Goal: Communication & Community: Answer question/provide support

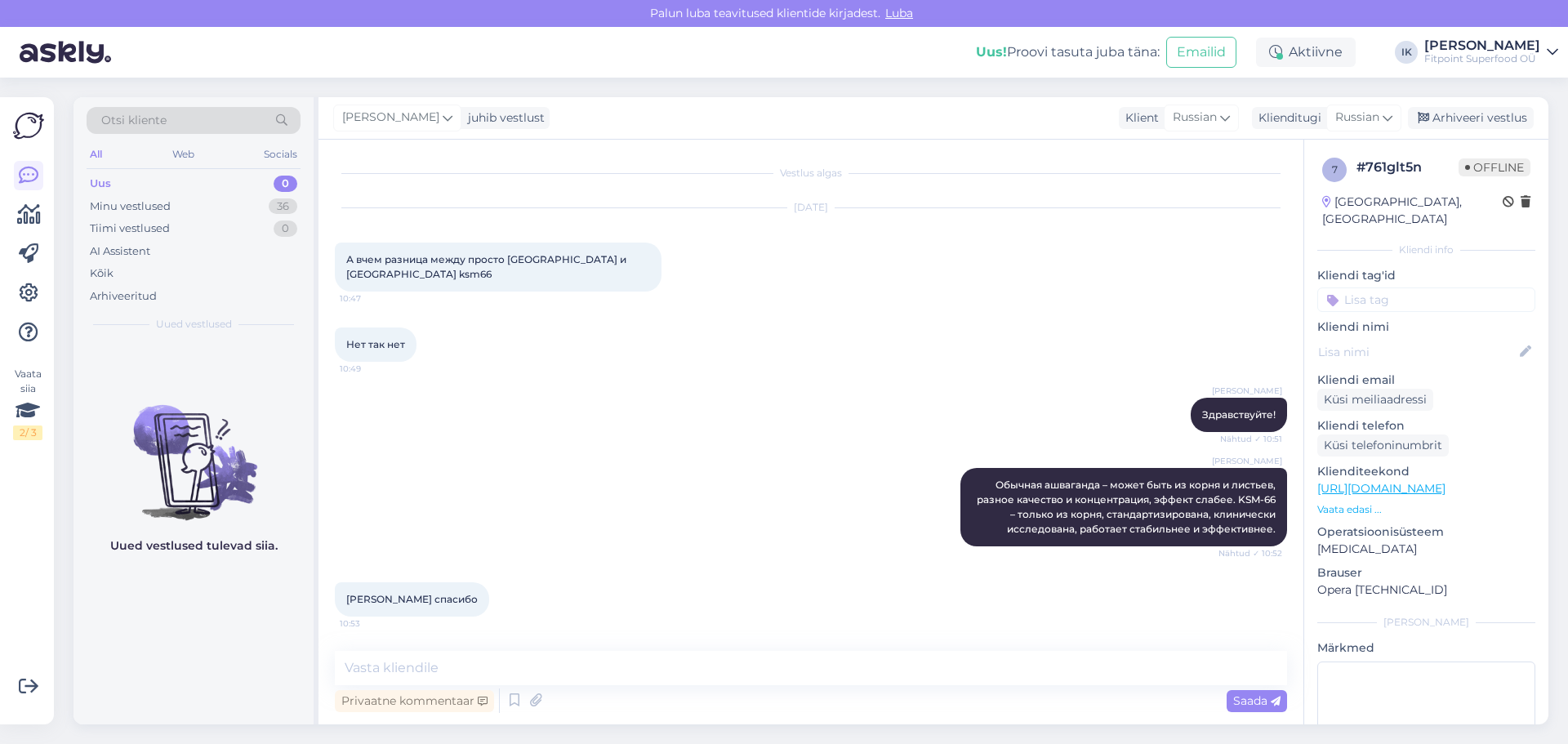
scroll to position [69, 0]
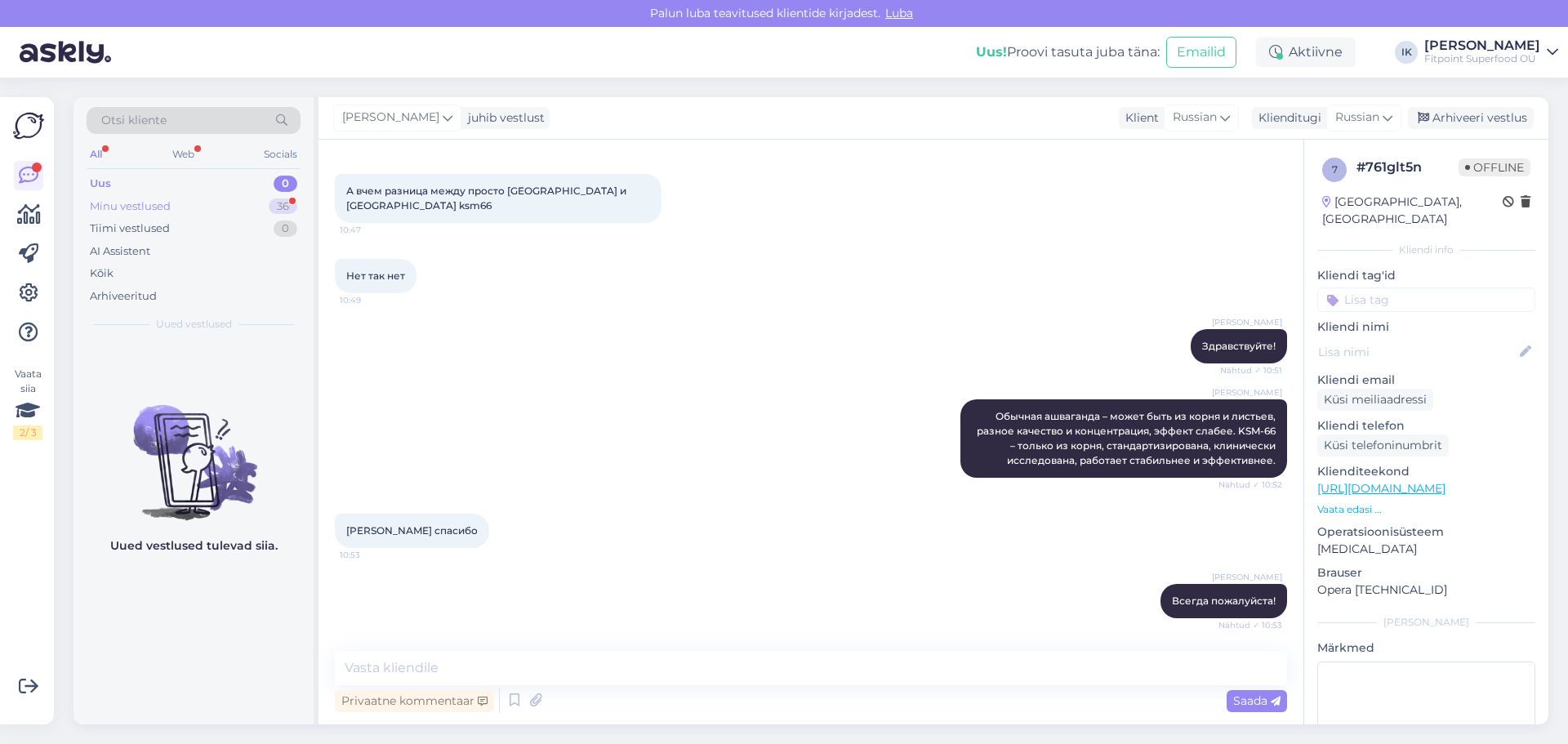
click at [246, 203] on div "Minu vestlused 36" at bounding box center [193, 207] width 214 height 23
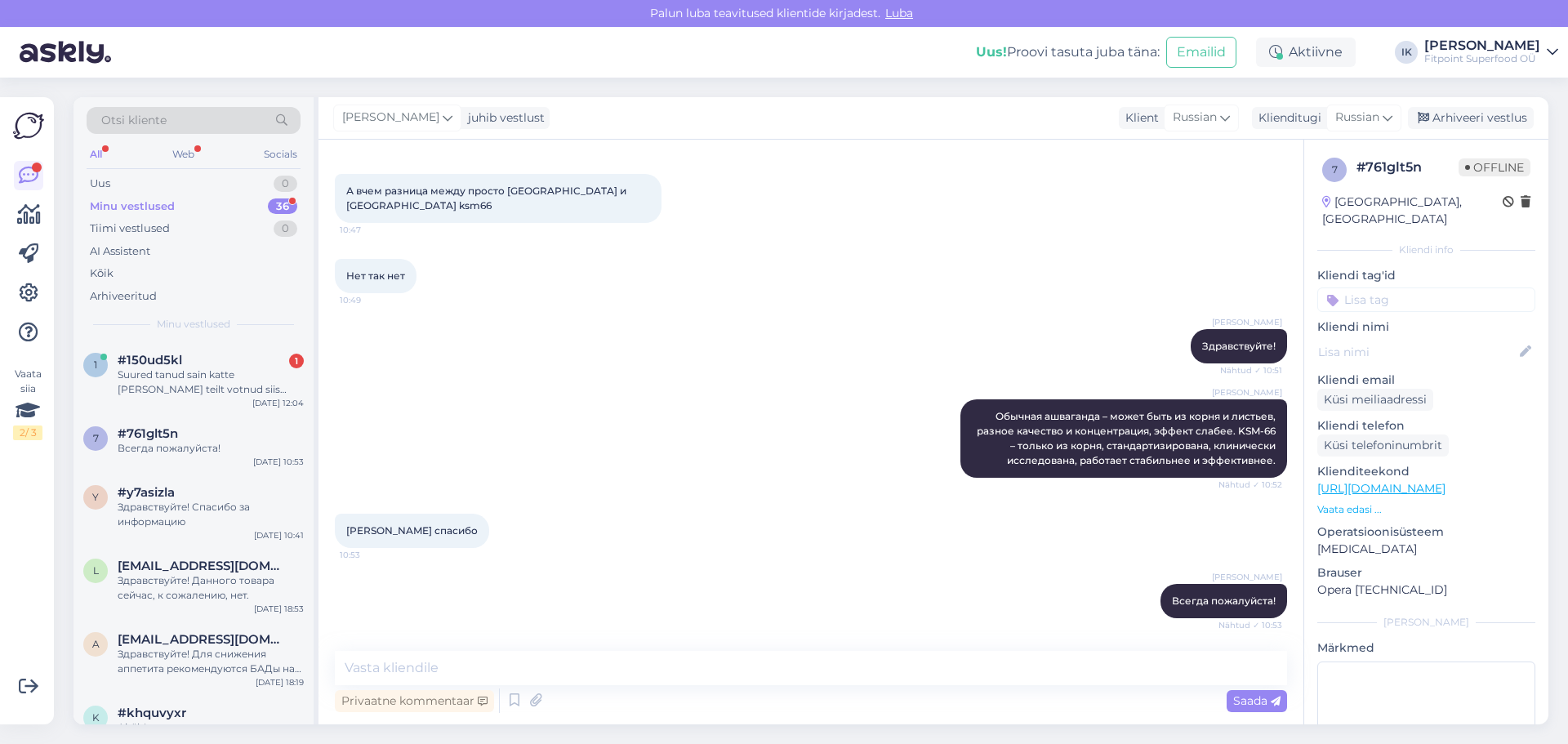
click at [246, 203] on div "Minu vestlused 36" at bounding box center [193, 207] width 214 height 23
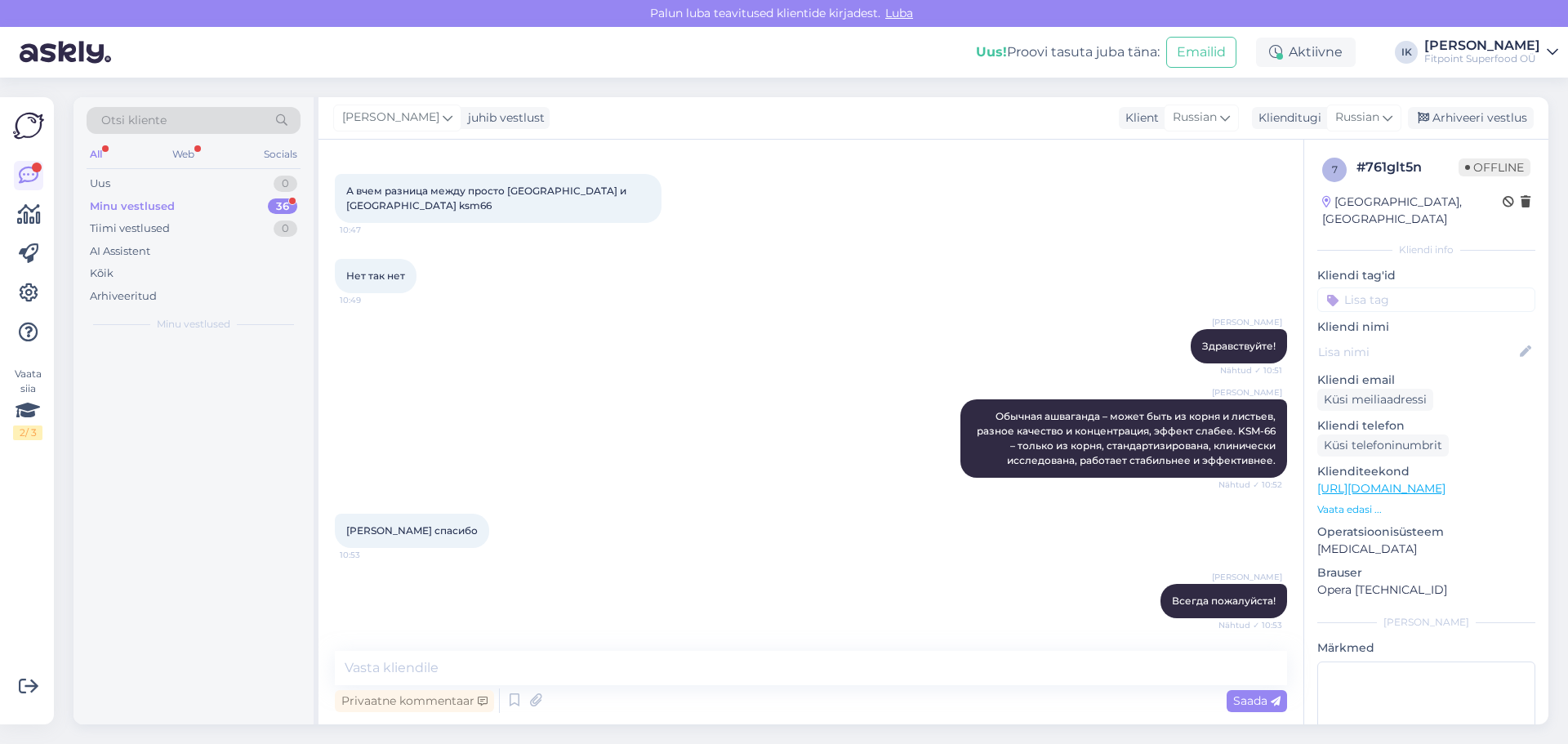
click at [246, 203] on div "Minu vestlused 36" at bounding box center [193, 207] width 214 height 23
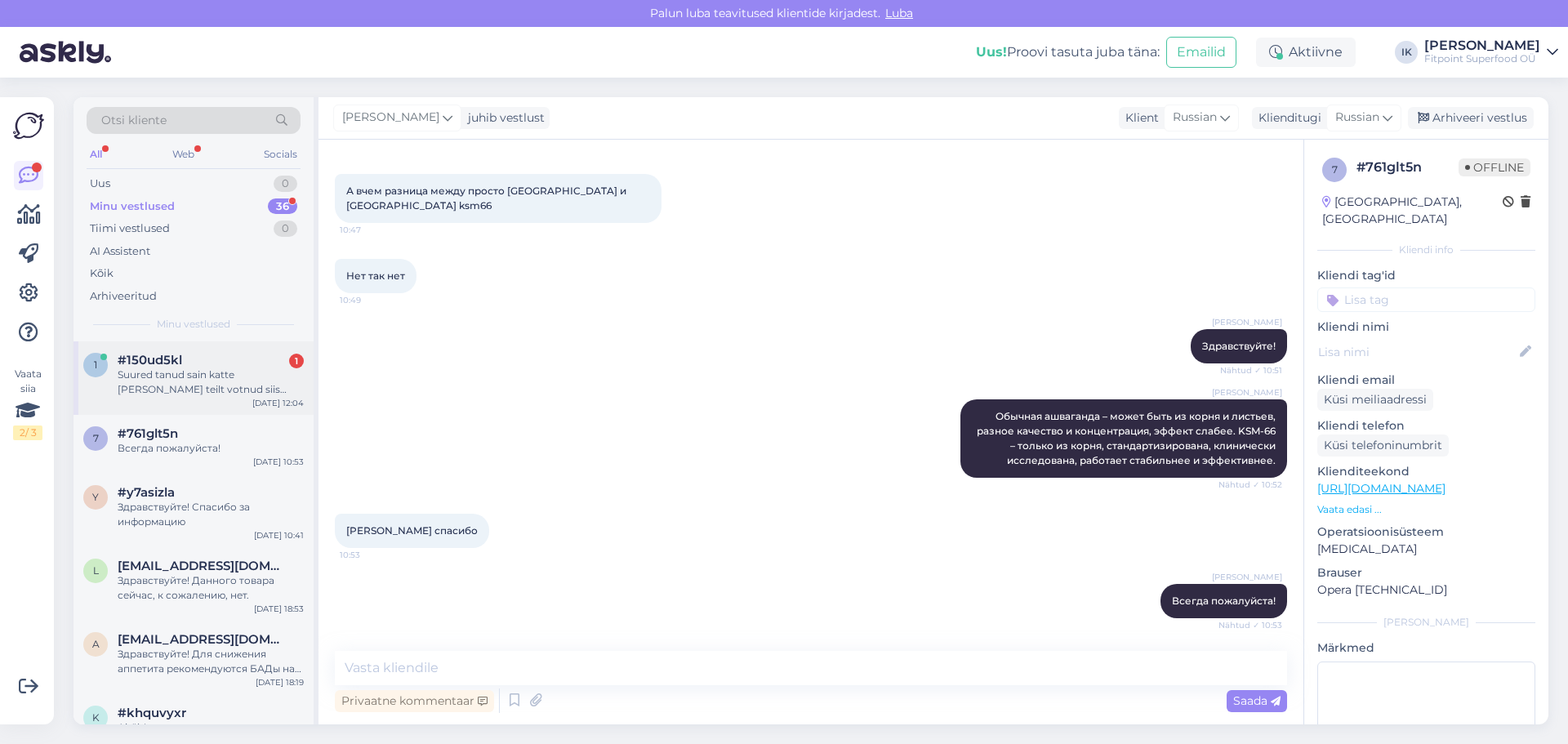
click at [227, 383] on div "Suured tanud sain katte [PERSON_NAME] teilt votnud siis ullatunud hea service :)" at bounding box center [210, 382] width 186 height 29
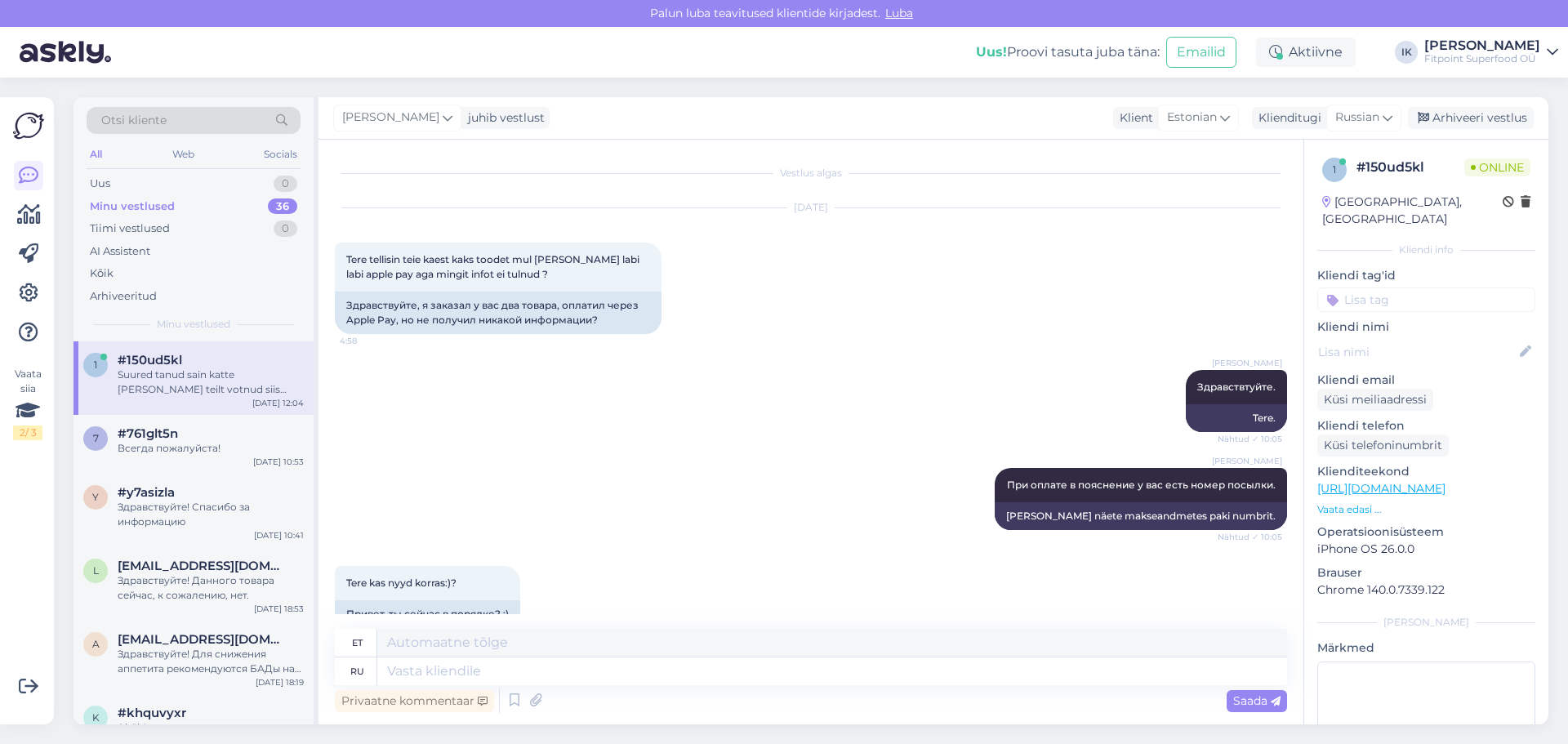
scroll to position [576, 0]
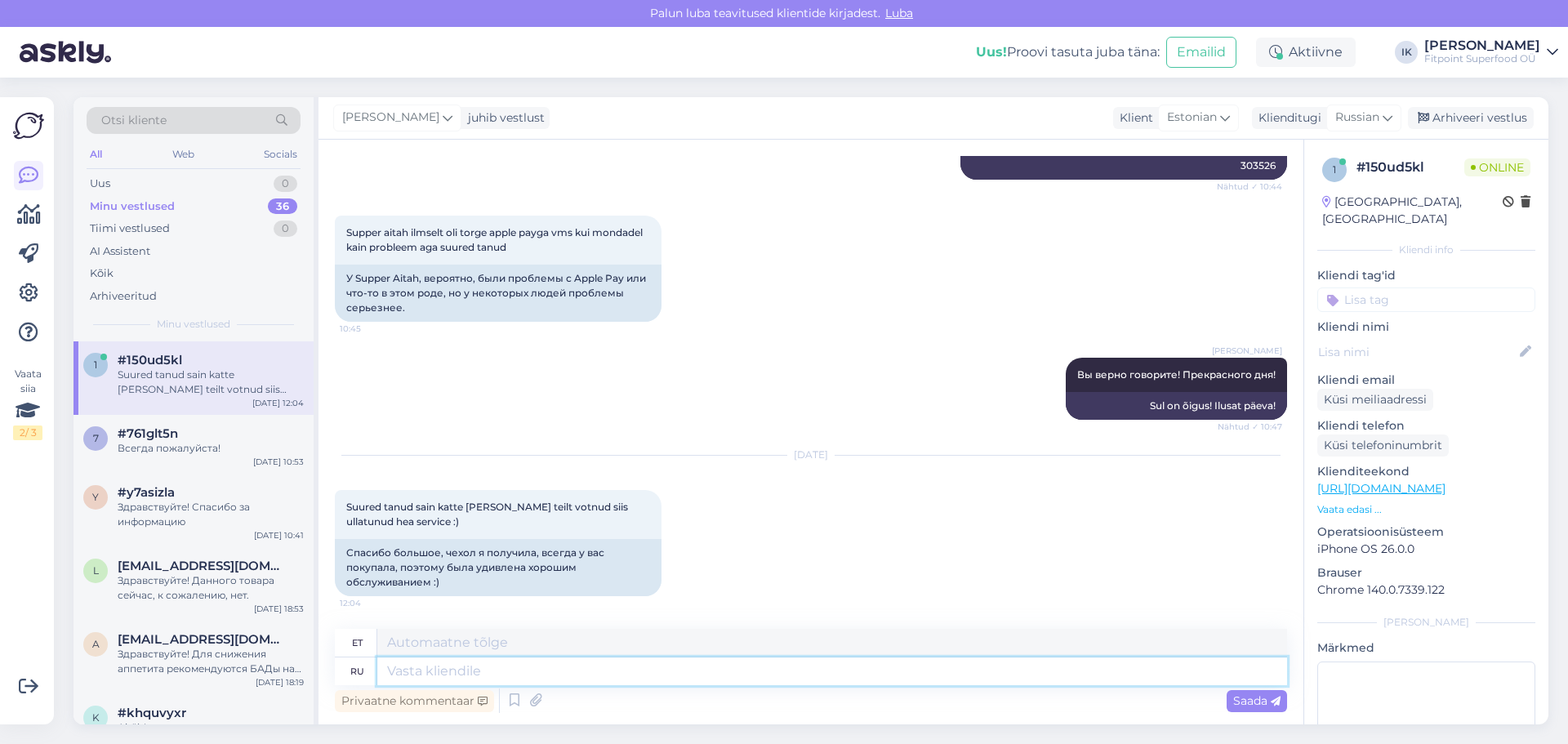
click at [450, 666] on textarea at bounding box center [832, 672] width 910 height 28
type textarea "D"
type textarea "Dc"
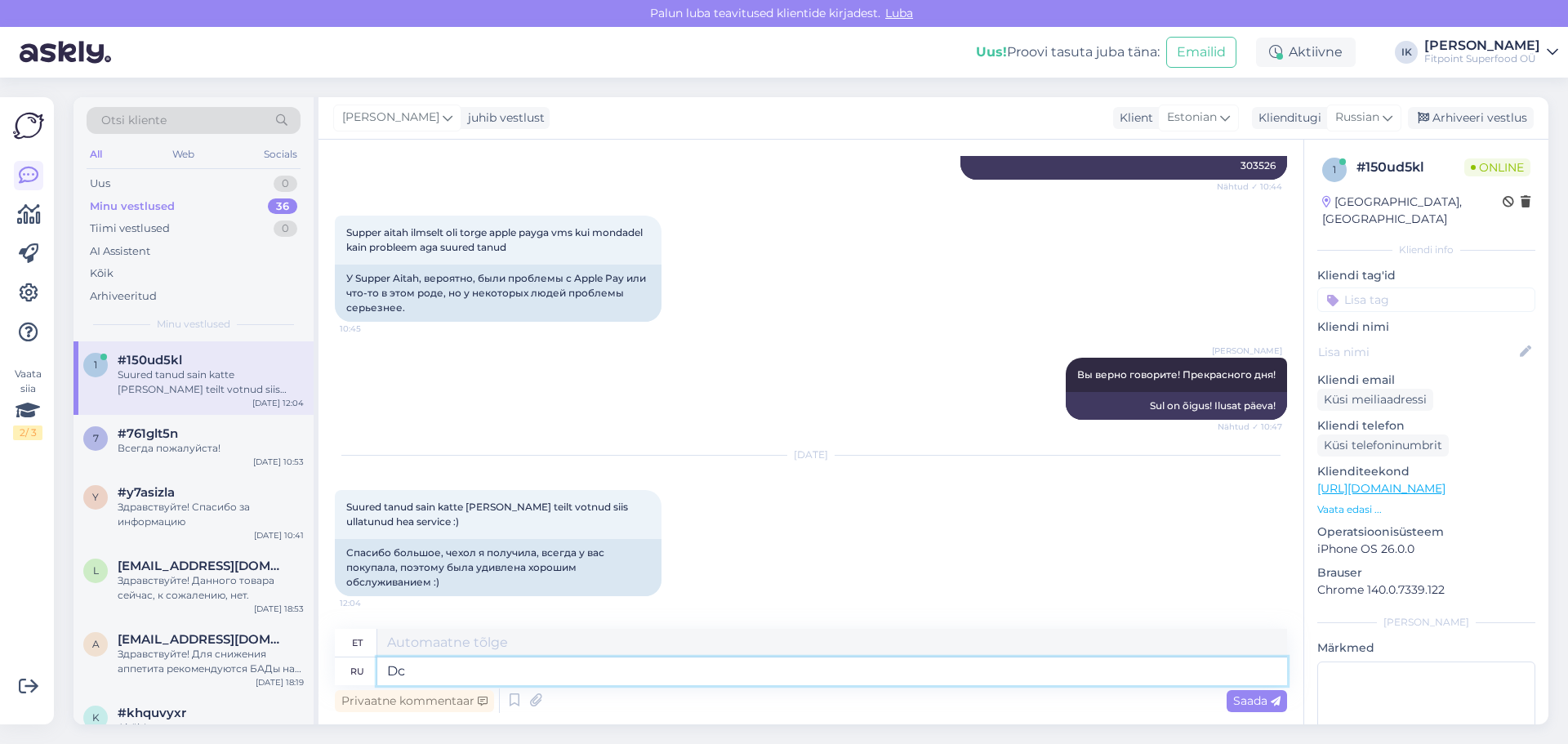
type textarea "Alalisvoolu"
type textarea "D"
type textarea "В"
type textarea "Sisse"
type textarea "Всегда"
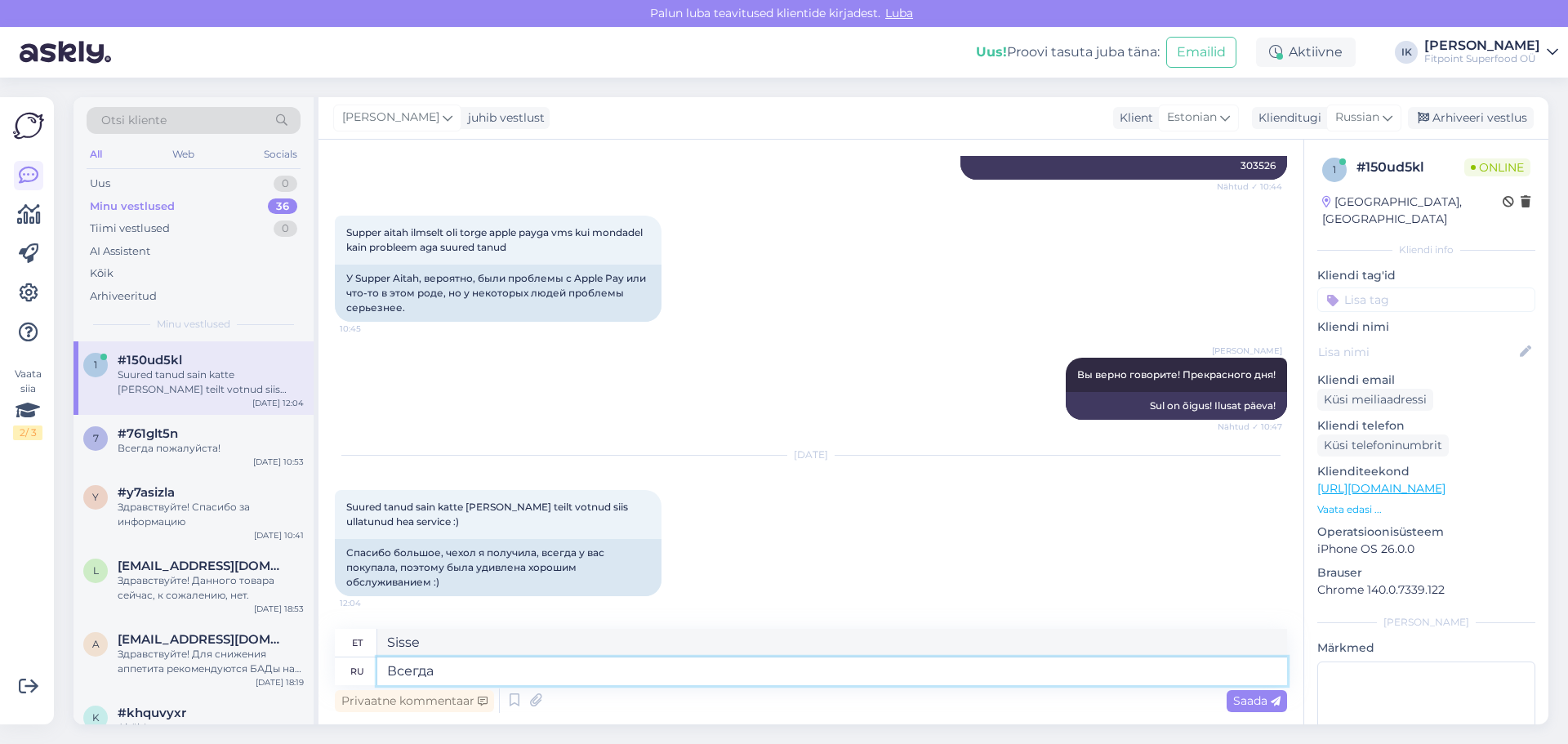
type textarea "Alati"
type textarea "Всегда пожалуйста!"
type textarea "Pole tänu väärt!"
type textarea "Всегда пожалуйста!"
drag, startPoint x: 485, startPoint y: 645, endPoint x: 389, endPoint y: 612, distance: 101.5
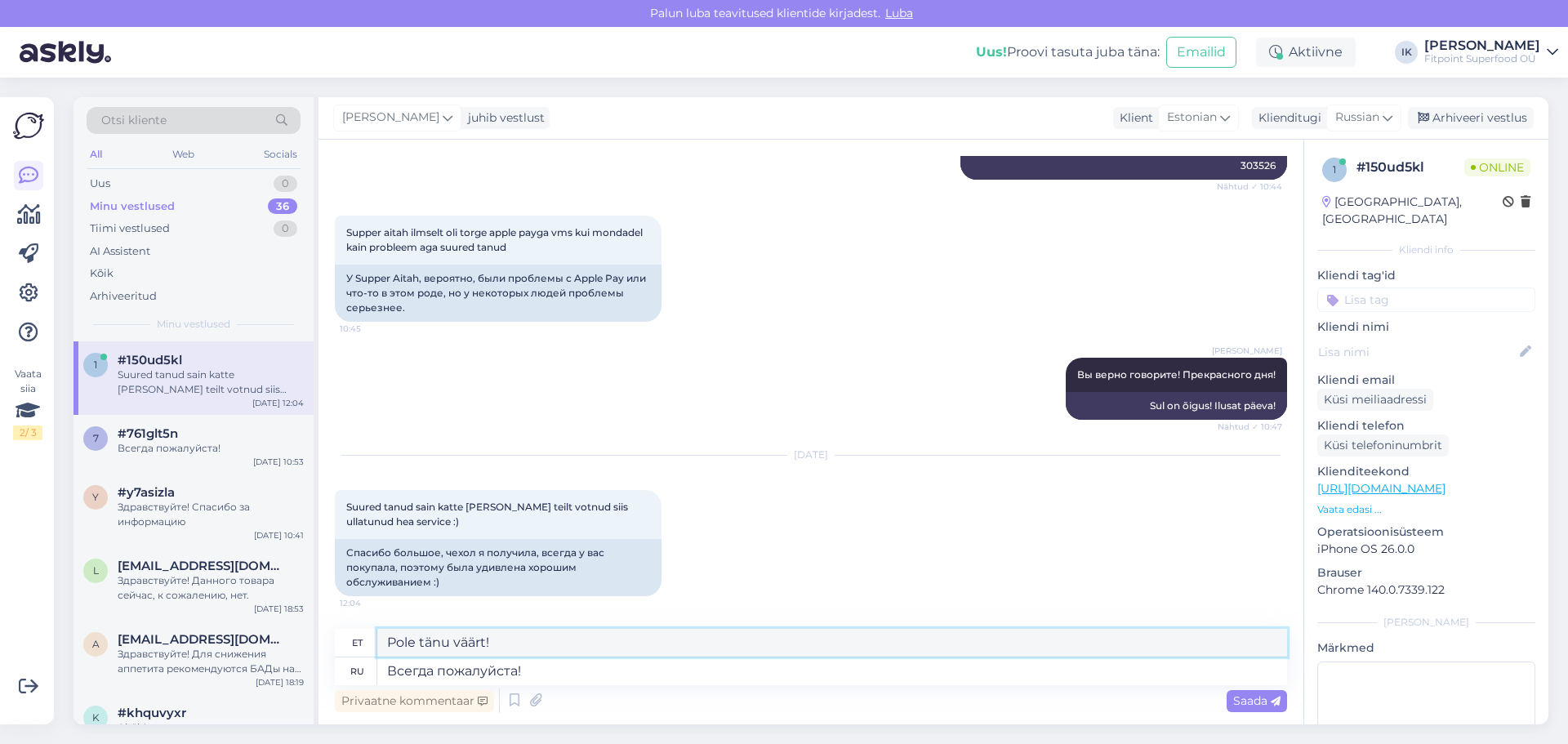
click at [375, 641] on div "et Pole tänu väärt!" at bounding box center [811, 643] width 952 height 28
drag, startPoint x: 1201, startPoint y: 408, endPoint x: 1281, endPoint y: 403, distance: 80.2
click at [1281, 403] on div "Vestlus algas [DATE] Tere tellisin teie kaest kaks toodet mul [PERSON_NAME] lab…" at bounding box center [818, 385] width 967 height 459
copy div "Ilusat päeva!"
click at [455, 647] on textarea "Palun!" at bounding box center [832, 643] width 910 height 28
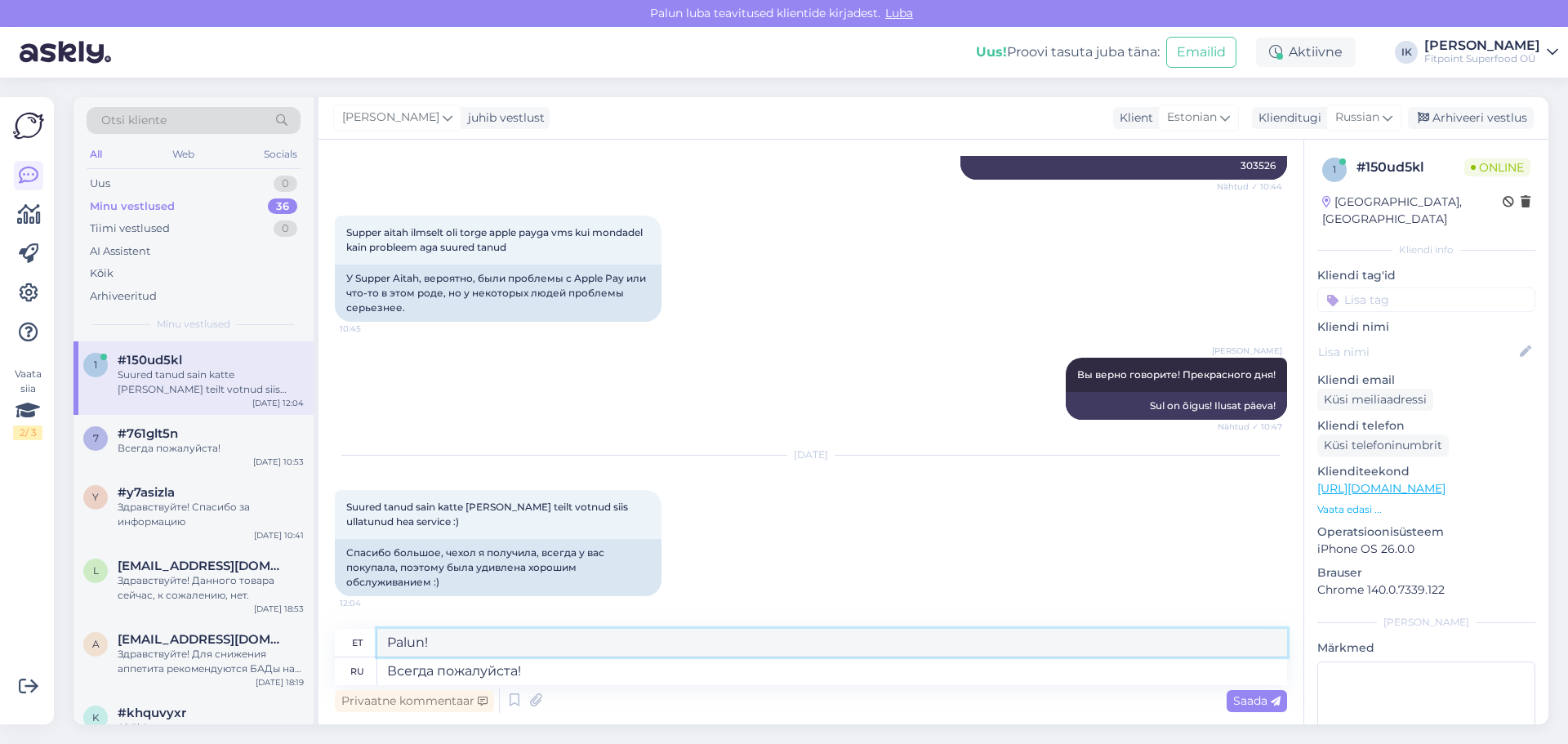
paste textarea "Ilusat päeva!"
click at [426, 643] on textarea "Palun!Ilusat päeva!" at bounding box center [832, 643] width 910 height 28
click at [428, 644] on textarea "Palun!Ilusat päeva!" at bounding box center [832, 643] width 910 height 28
click at [540, 639] on textarea "Palun! Ilusat päeva!" at bounding box center [832, 643] width 910 height 28
type textarea "Palun! Ilusat päeva!"
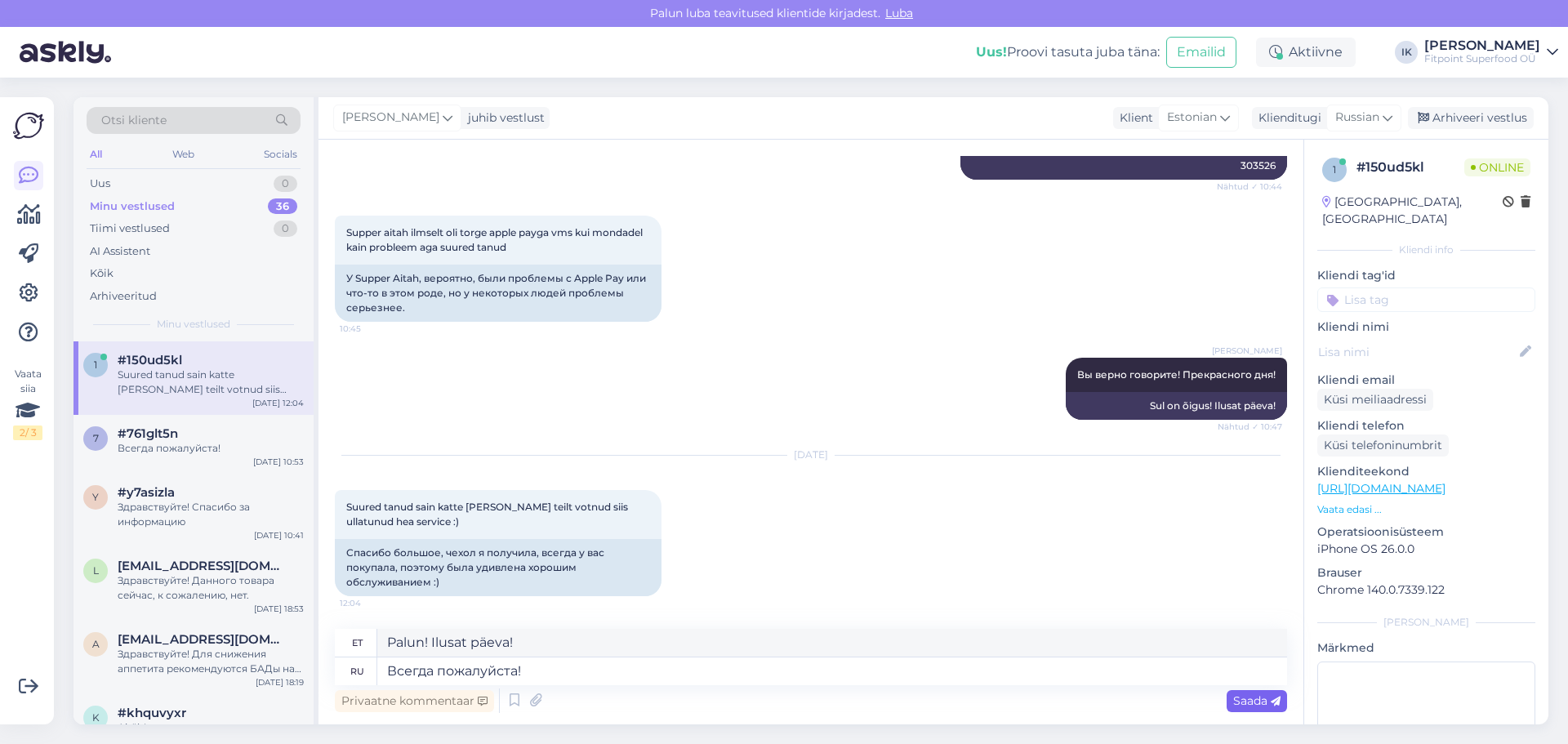
click at [1235, 699] on span "Saada" at bounding box center [1256, 701] width 47 height 15
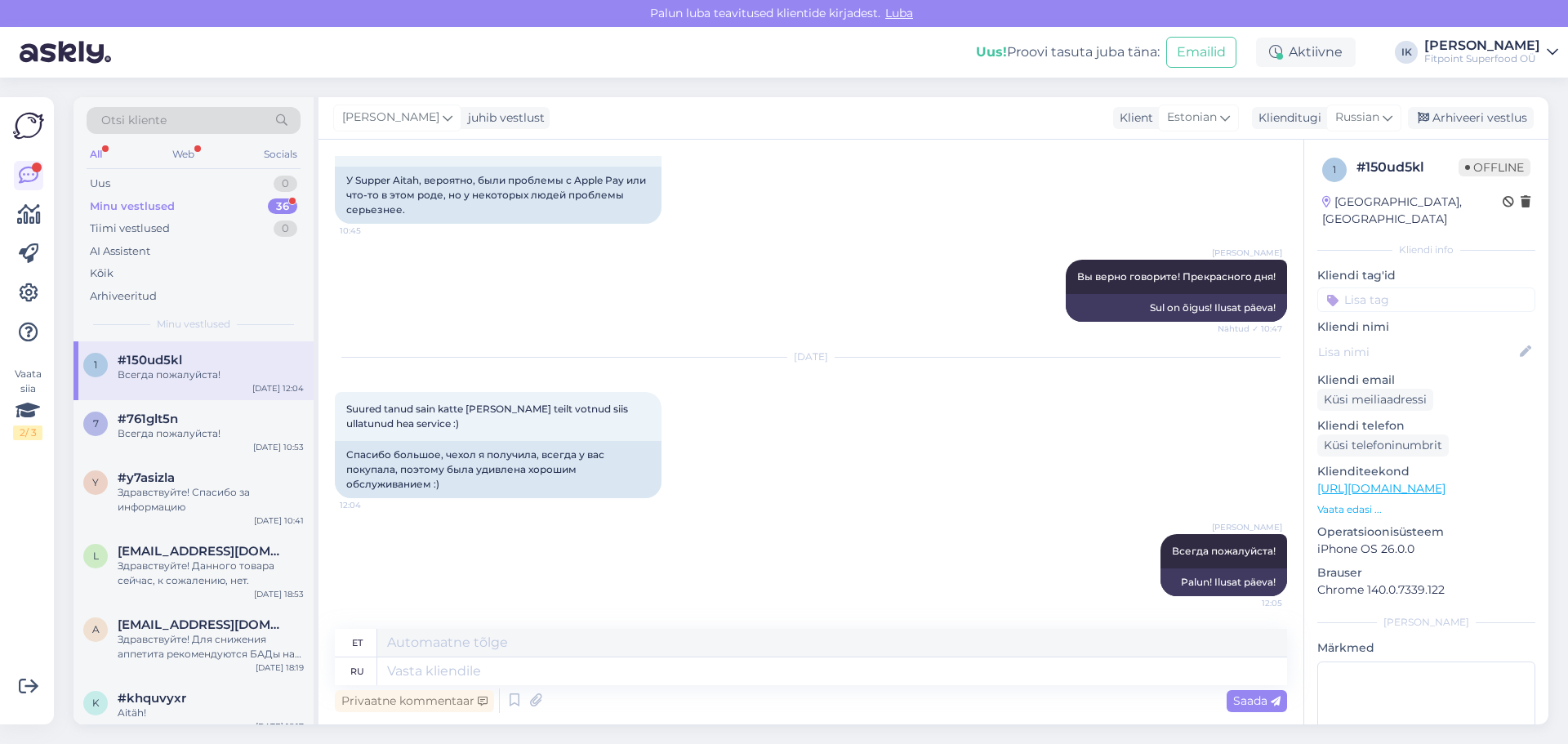
click at [164, 214] on div "Minu vestlused 36" at bounding box center [193, 207] width 214 height 23
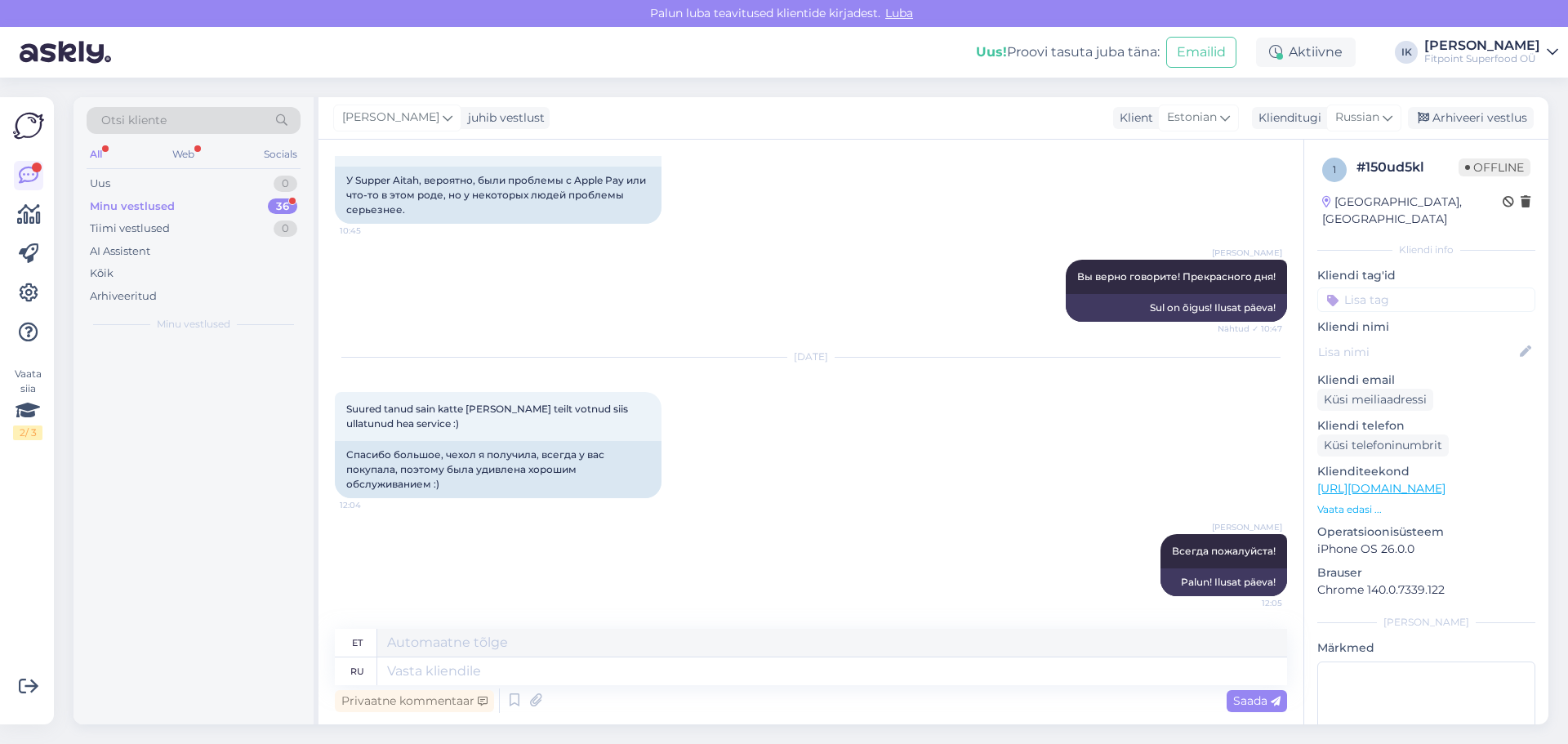
click at [165, 159] on div "All Web Socials" at bounding box center [193, 156] width 214 height 25
click at [176, 149] on div "Web" at bounding box center [183, 154] width 28 height 22
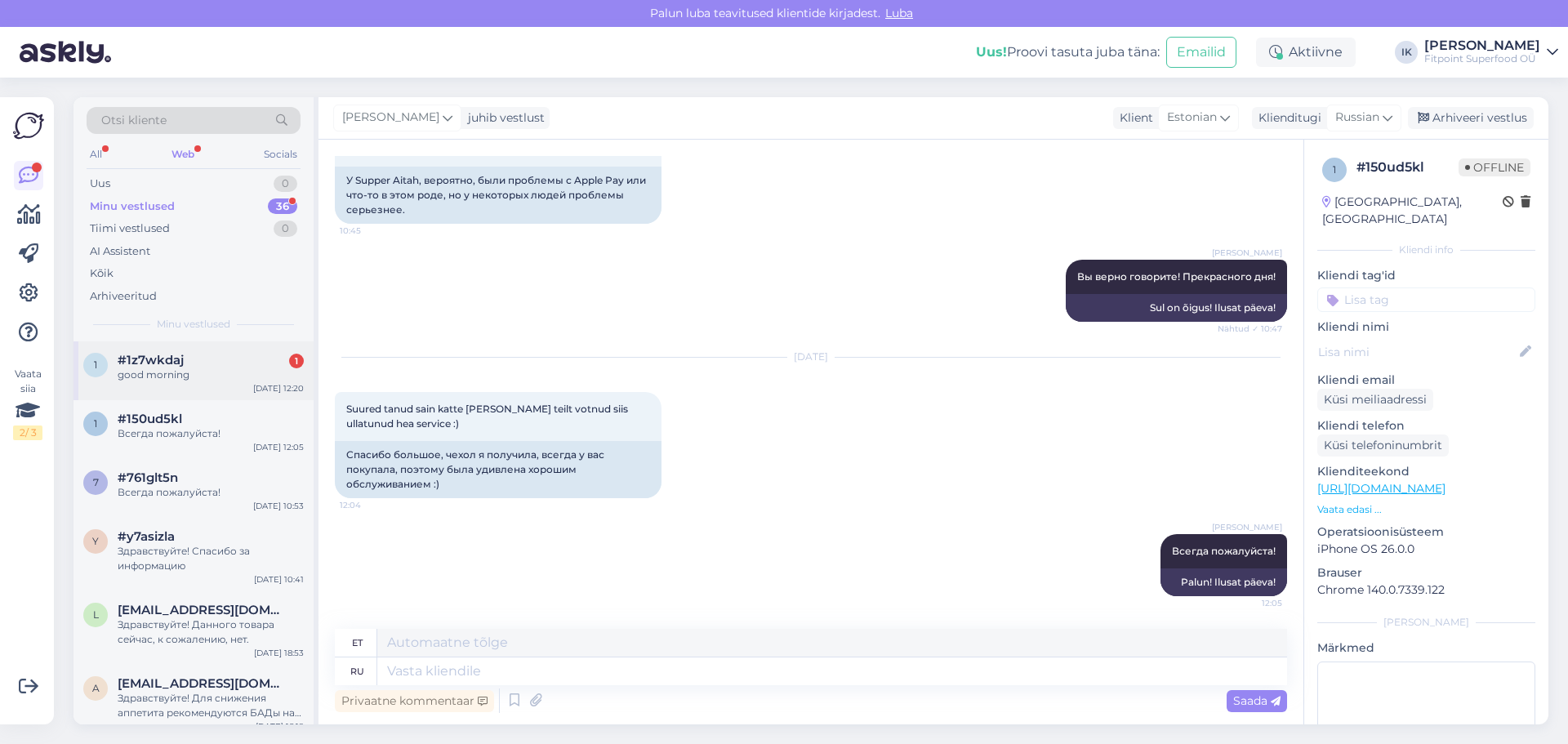
click at [230, 368] on div "good morning" at bounding box center [210, 374] width 186 height 15
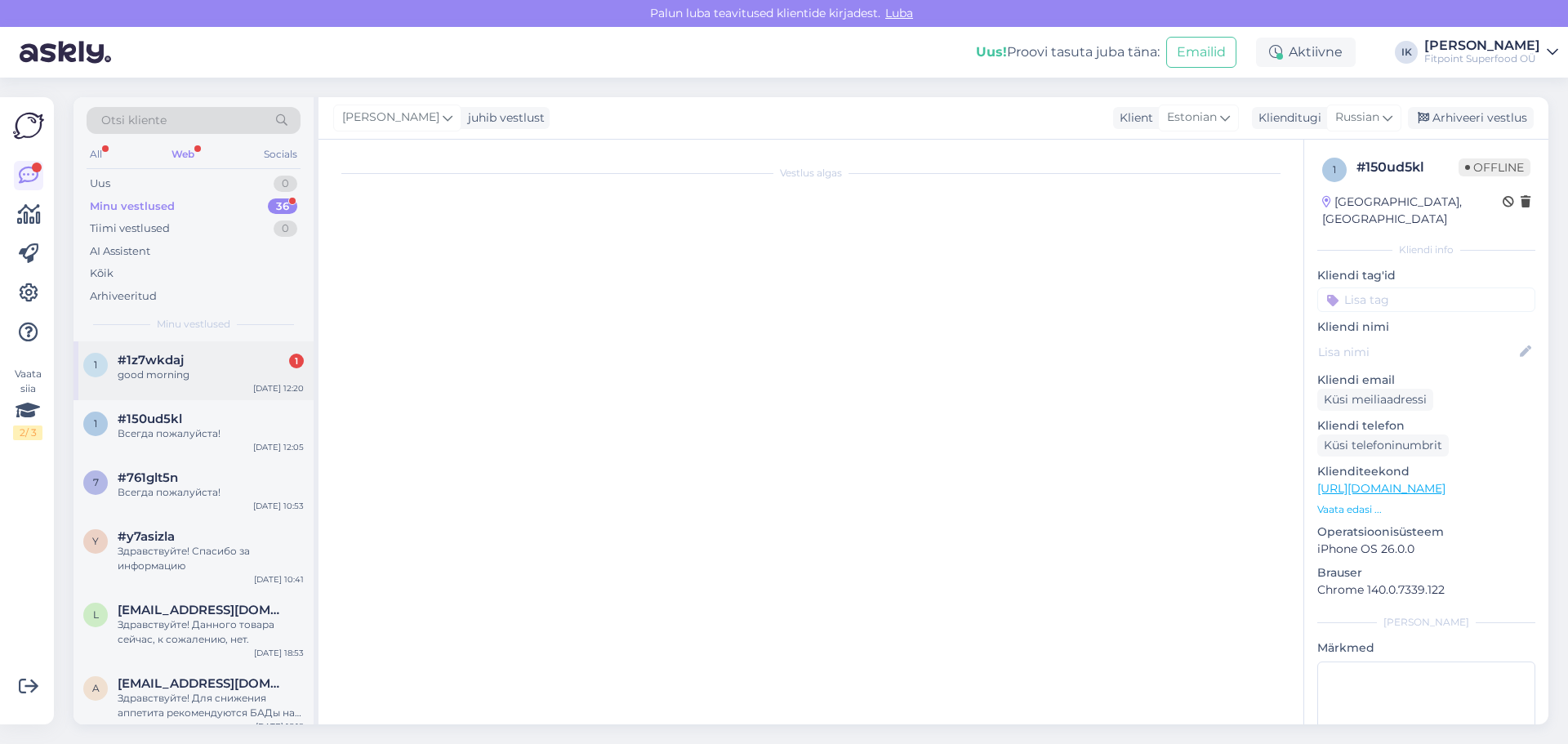
scroll to position [1709, 0]
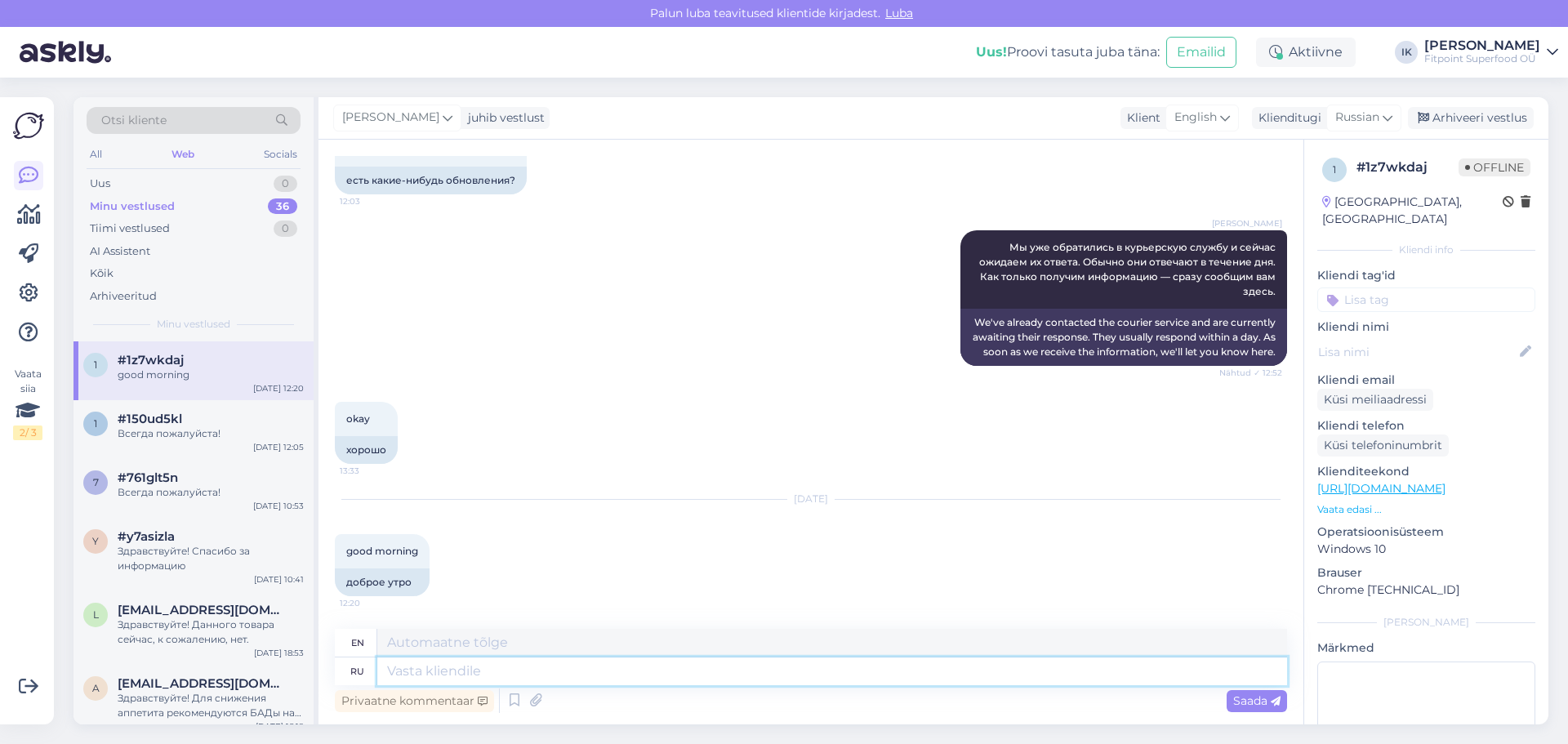
click at [413, 666] on textarea at bounding box center [832, 672] width 910 height 28
type textarea "P"
type textarea "Здр"
type textarea "ZdRP"
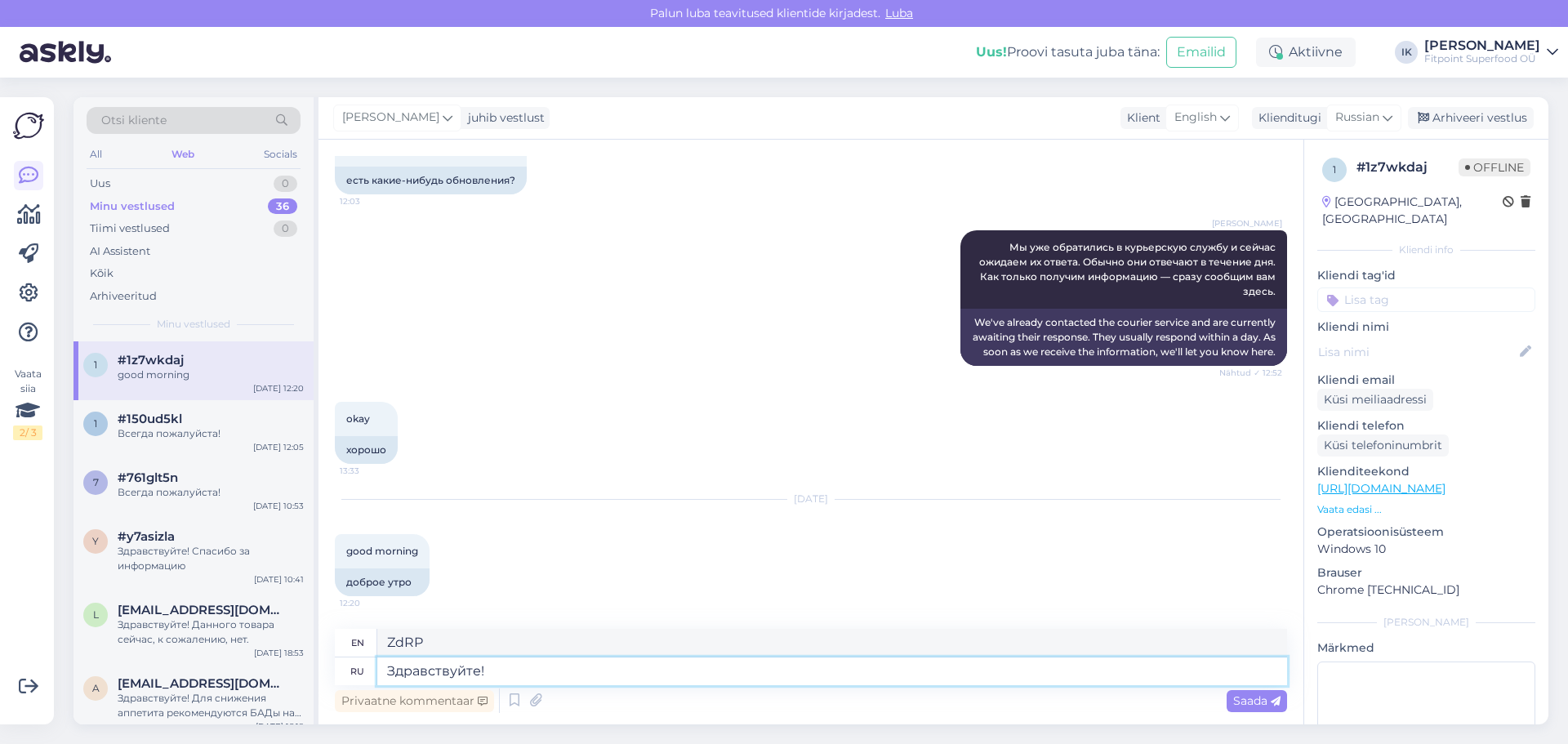
type textarea "Здравствуйте!"
type textarea "Hello!"
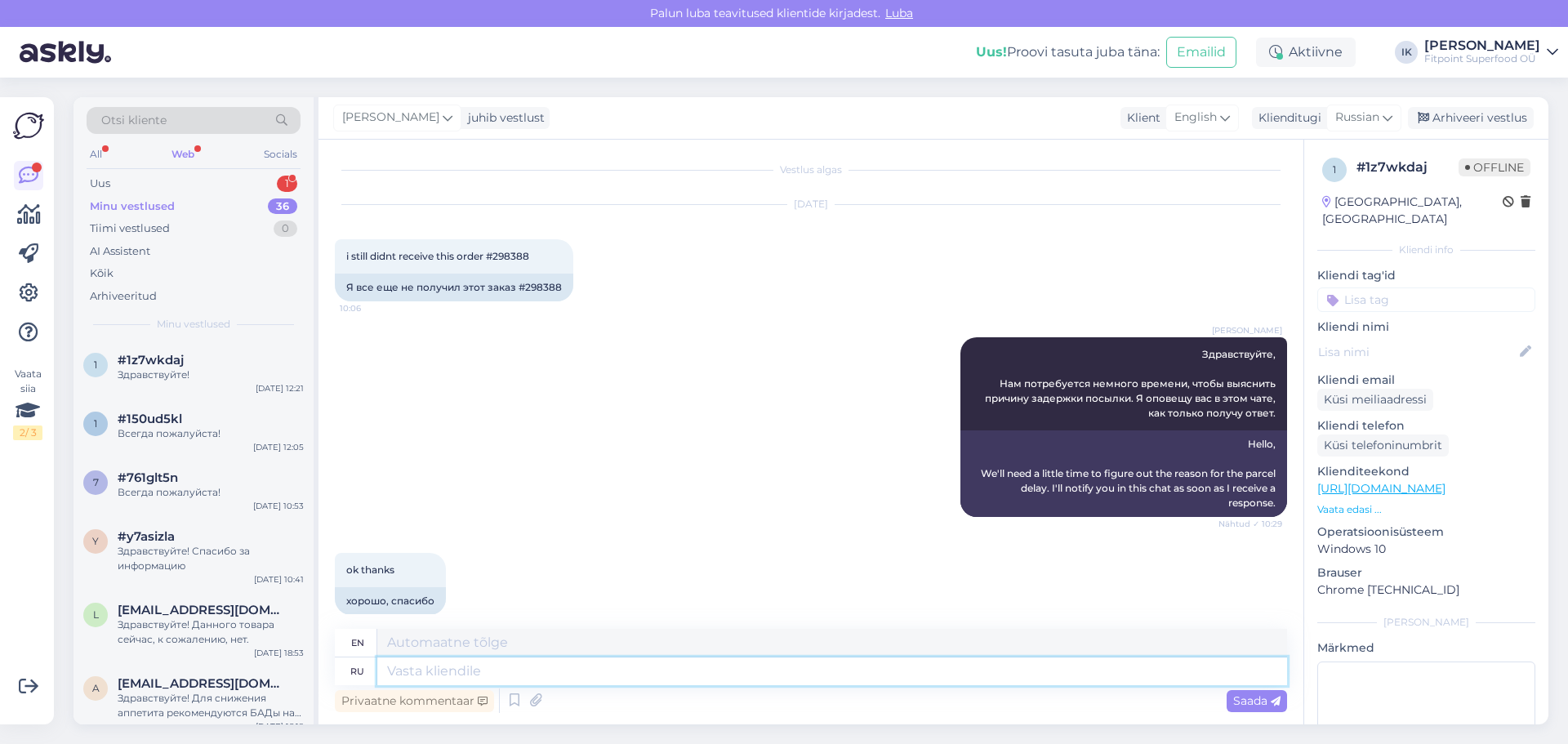
scroll to position [0, 0]
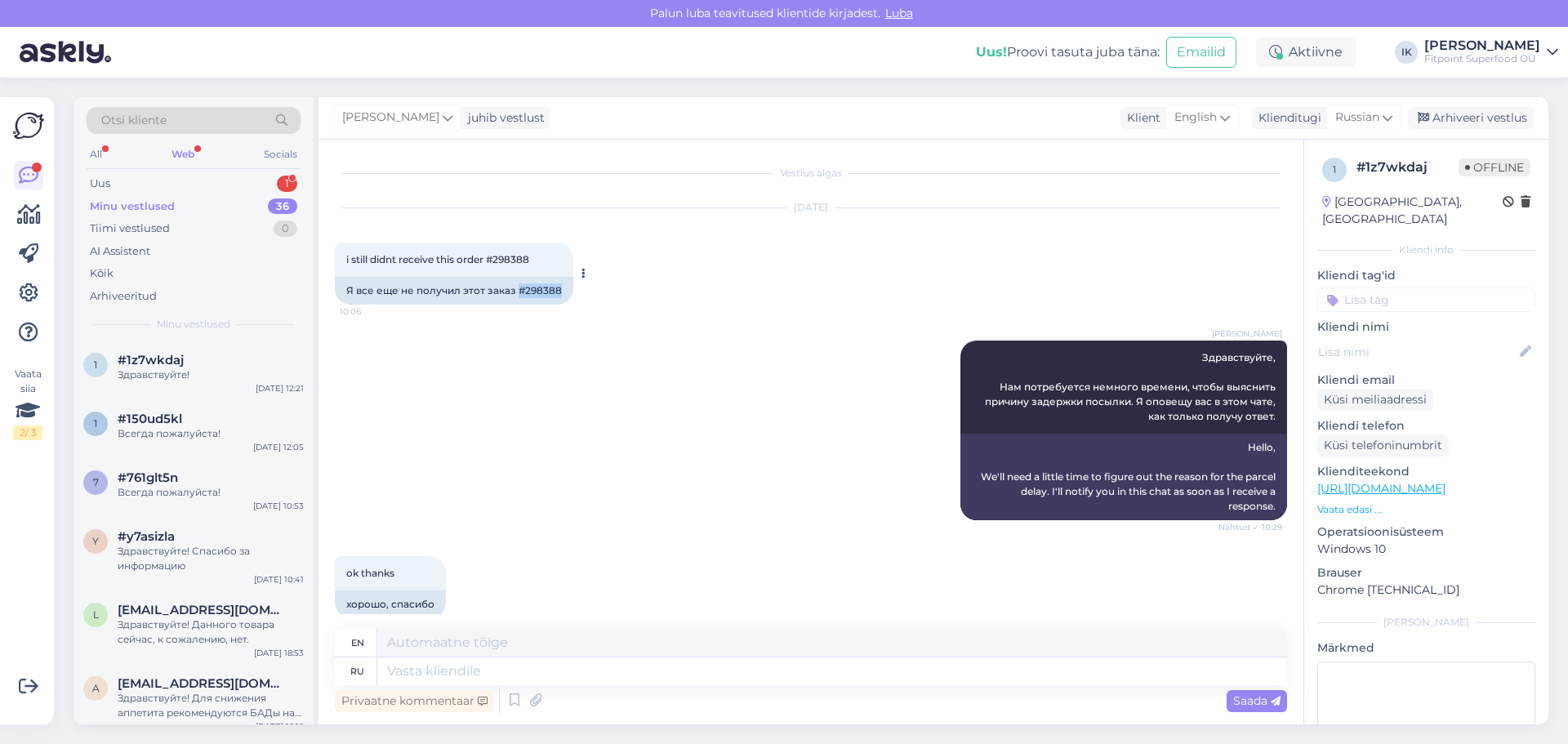
drag, startPoint x: 561, startPoint y: 289, endPoint x: 519, endPoint y: 292, distance: 42.1
click at [519, 292] on div "Я все еще не получил этот заказ #298388" at bounding box center [454, 291] width 239 height 28
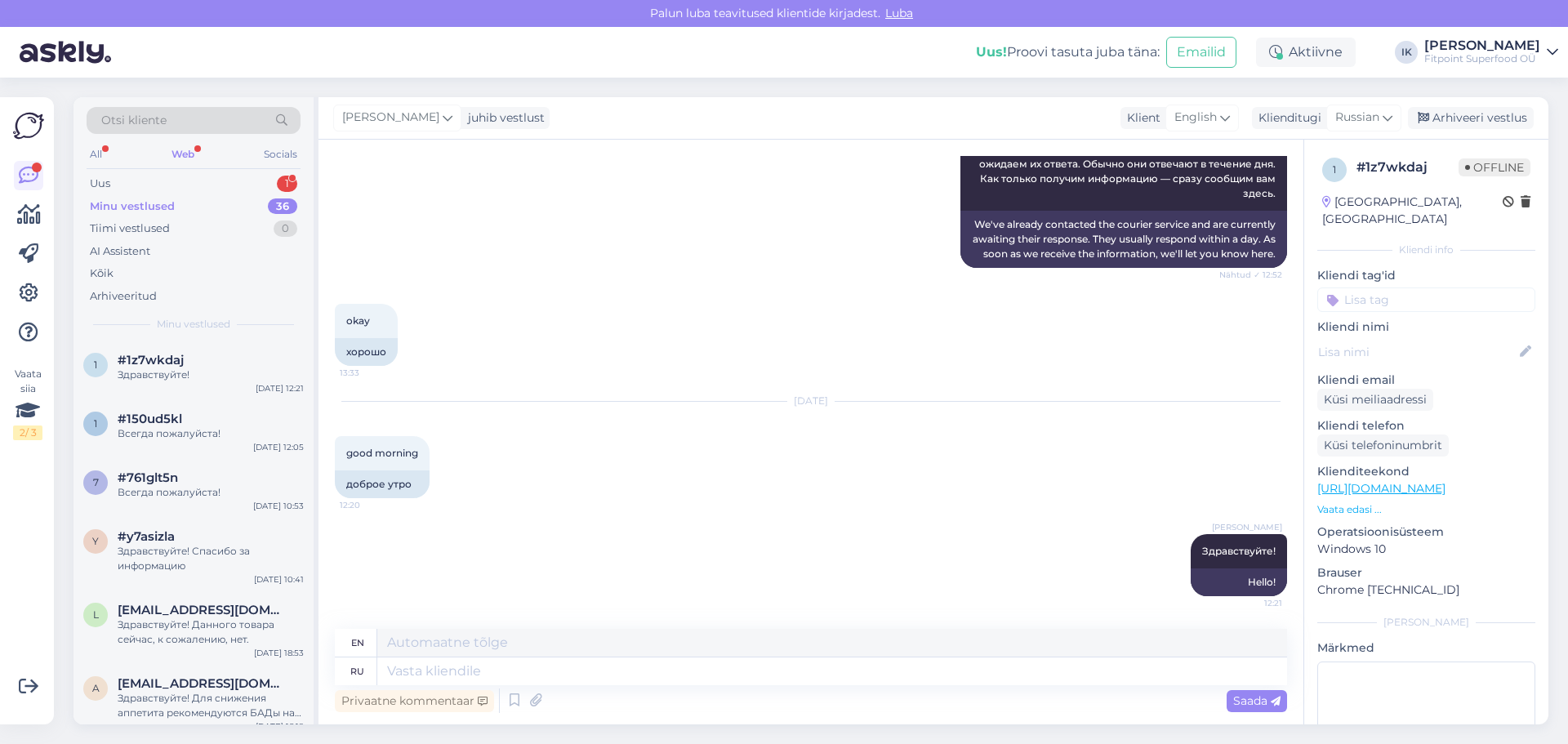
scroll to position [1806, 0]
click at [113, 182] on div "Uus 1" at bounding box center [193, 184] width 214 height 23
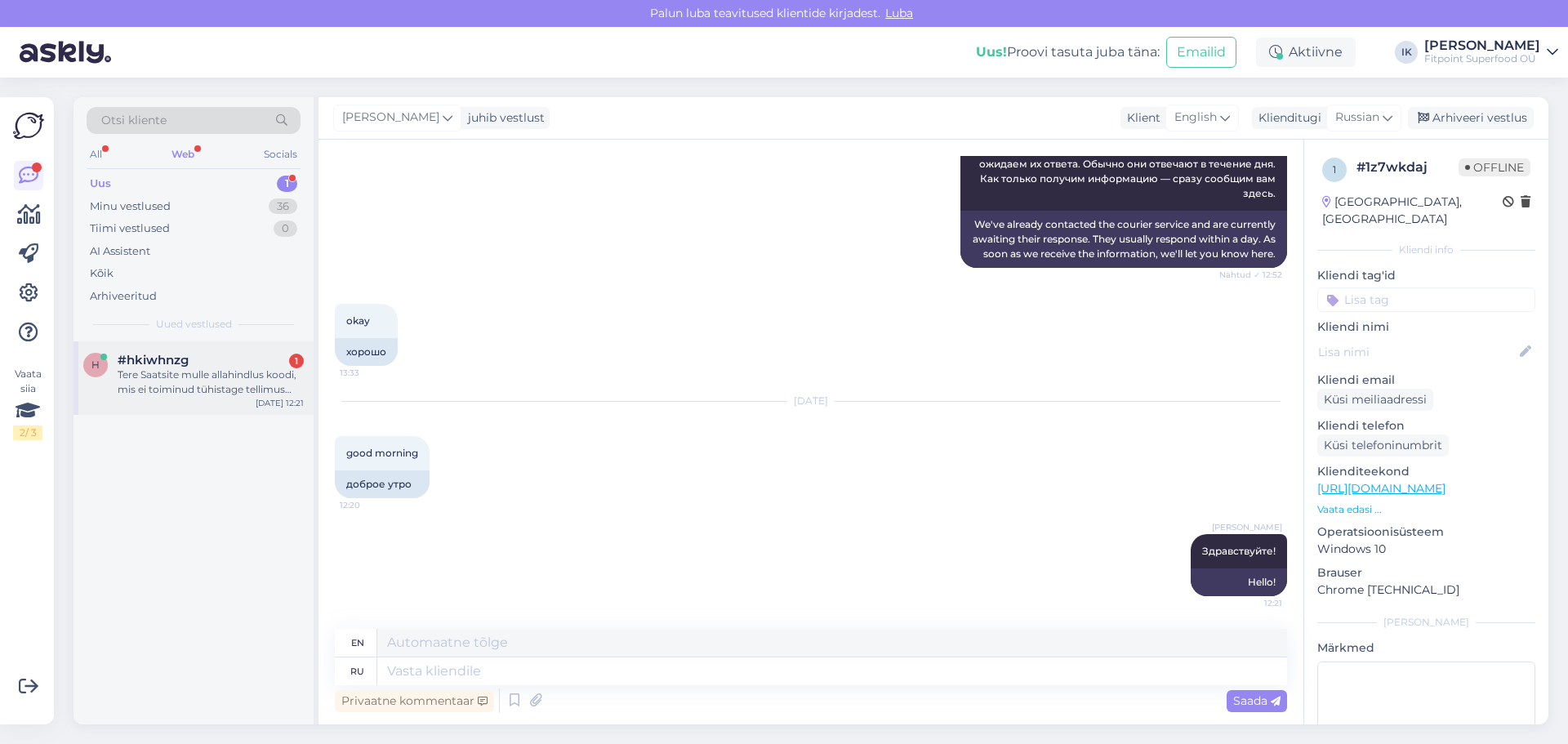
click at [204, 398] on div "h #hkiwhnzg 1 Tere Saatsite mulle allahindlus koodi, mis ei toiminud tühistage …" at bounding box center [193, 378] width 240 height 73
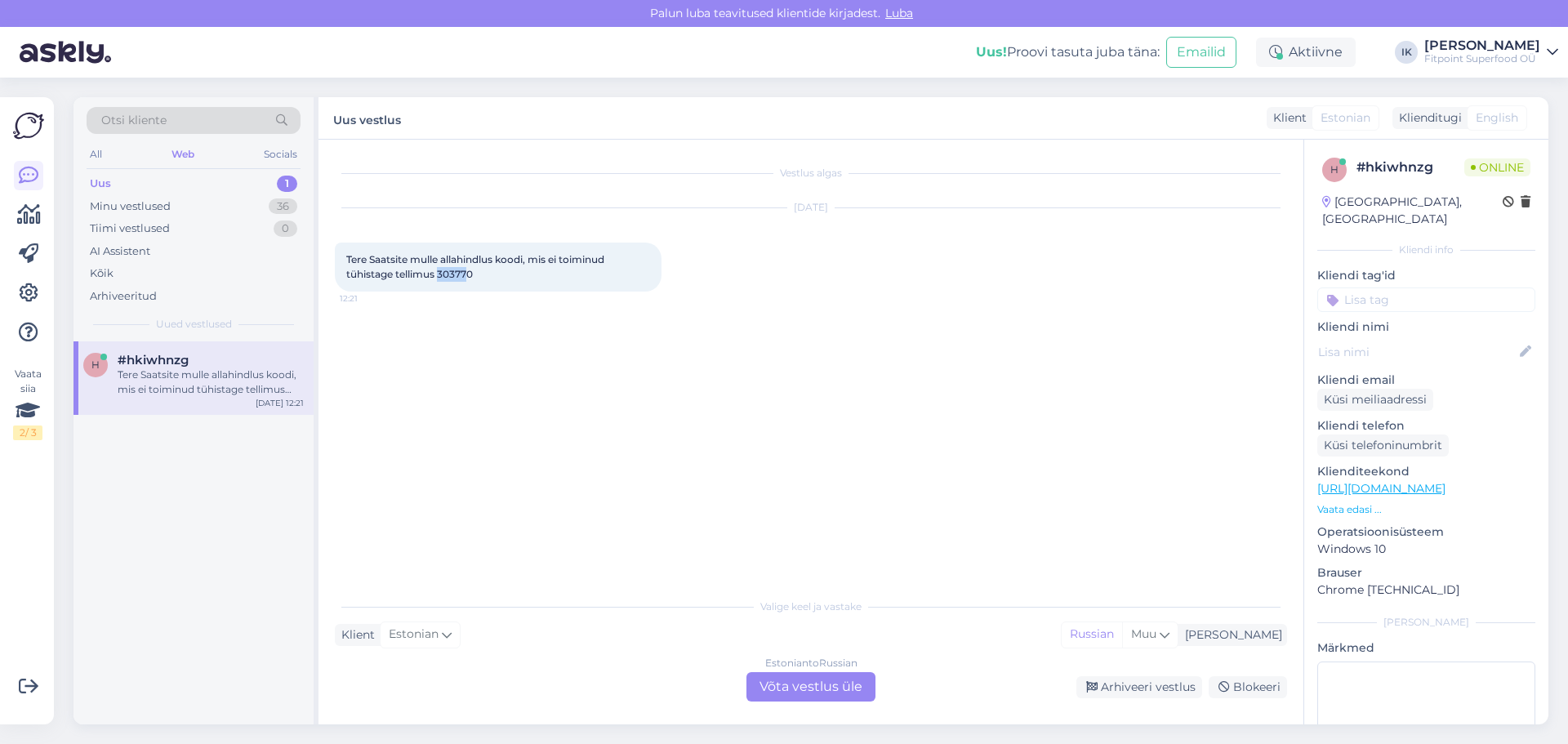
drag, startPoint x: 439, startPoint y: 273, endPoint x: 471, endPoint y: 273, distance: 32.0
click at [471, 273] on span "Tere Saatsite mulle allahindlus koodi, mis ei toiminud tühistage tellimus 303770" at bounding box center [476, 266] width 260 height 27
drag, startPoint x: 473, startPoint y: 273, endPoint x: 438, endPoint y: 276, distance: 35.1
click at [438, 276] on span "Tere Saatsite mulle allahindlus koodi, mis ei toiminud tühistage tellimus 303770" at bounding box center [476, 266] width 260 height 27
copy span "303770"
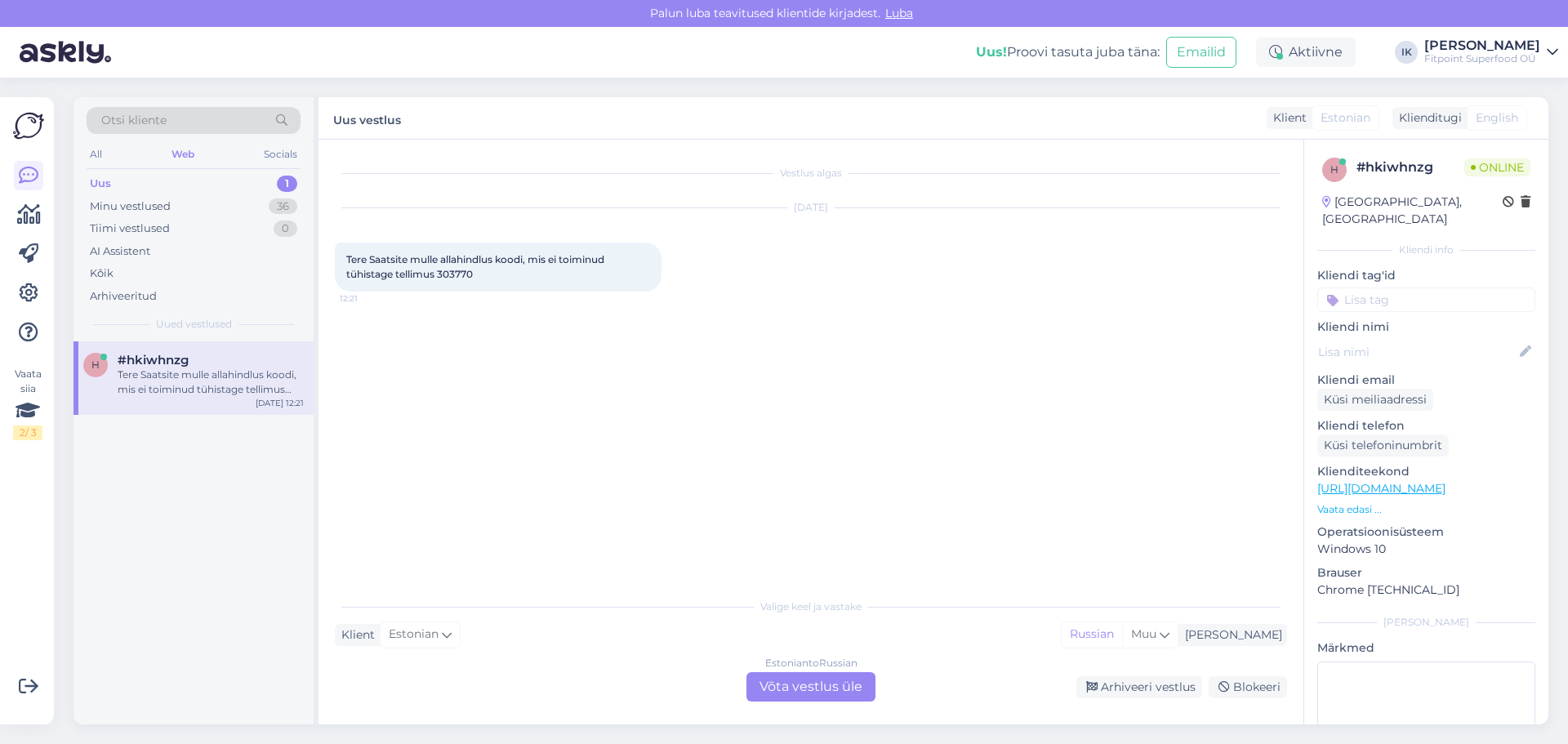
click at [793, 697] on div "Estonian to Russian Võta vestlus üle" at bounding box center [811, 687] width 129 height 29
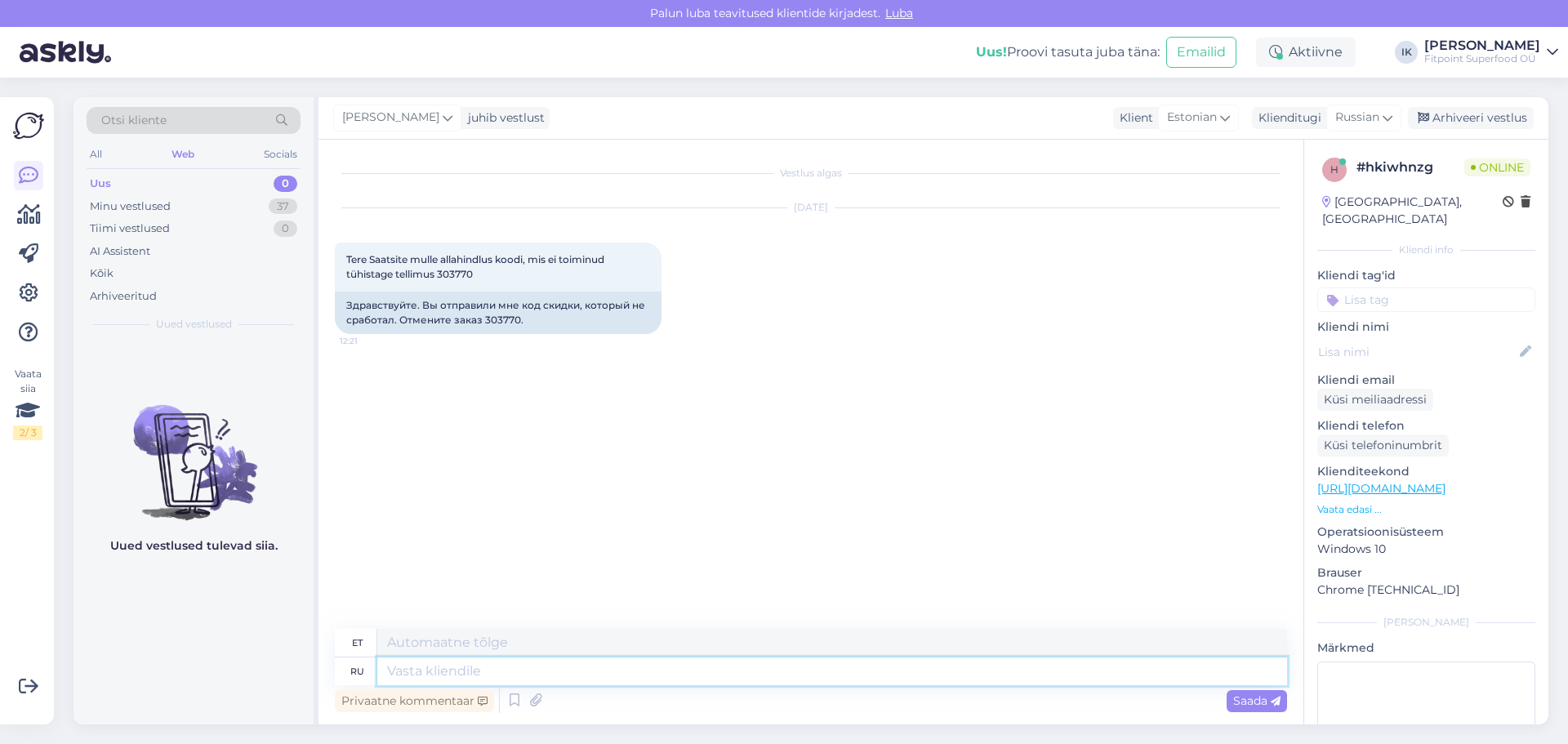
click at [498, 665] on textarea at bounding box center [832, 672] width 910 height 28
type textarea "P"
type textarea "Здравсвуйте1"
type textarea "Tere1"
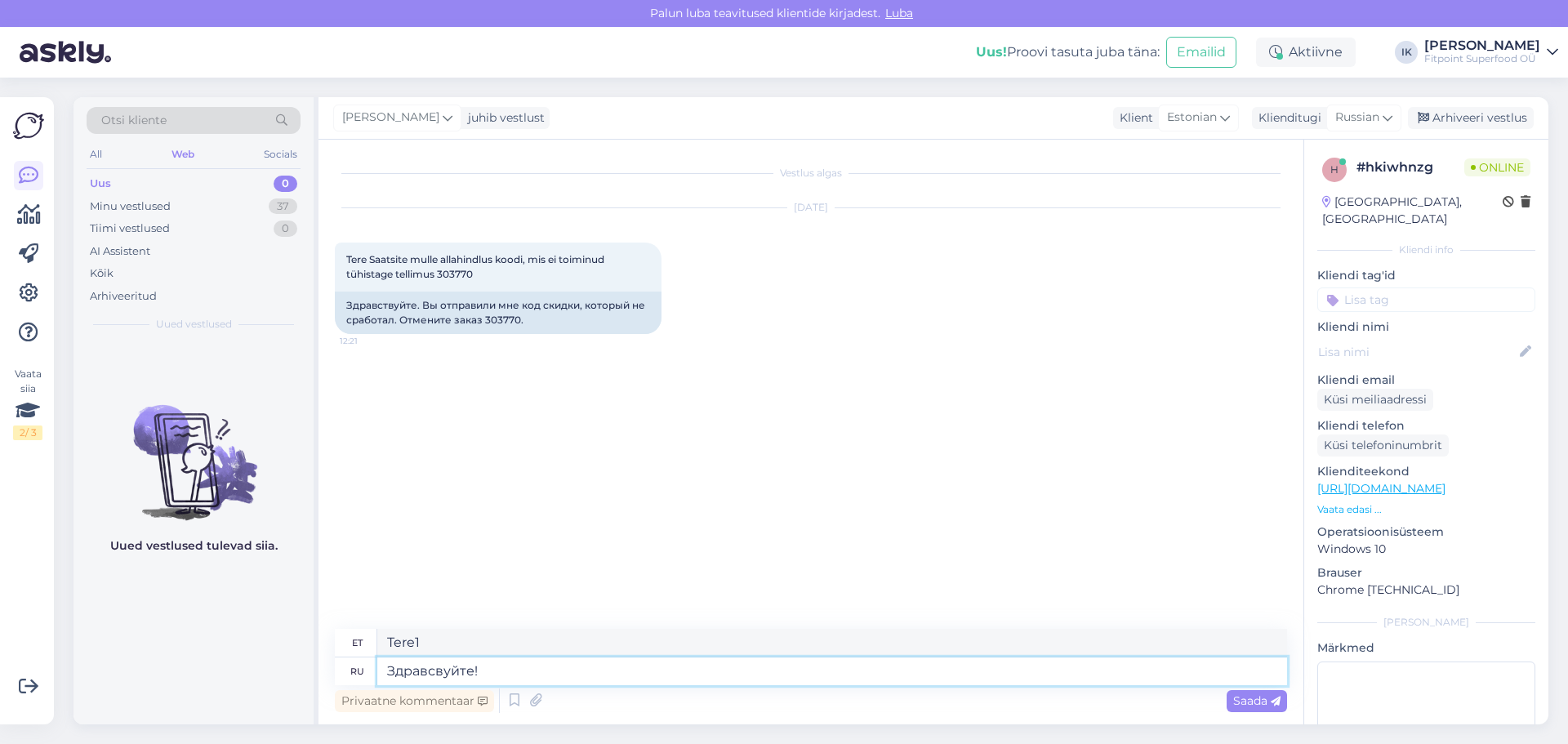
type textarea "Здравсвуйте!"
type textarea "Tere!"
type textarea "Здравсвуйте! Заказ"
type textarea "Tere! Telli"
type textarea "Здравсвуйте! Заказ будет у"
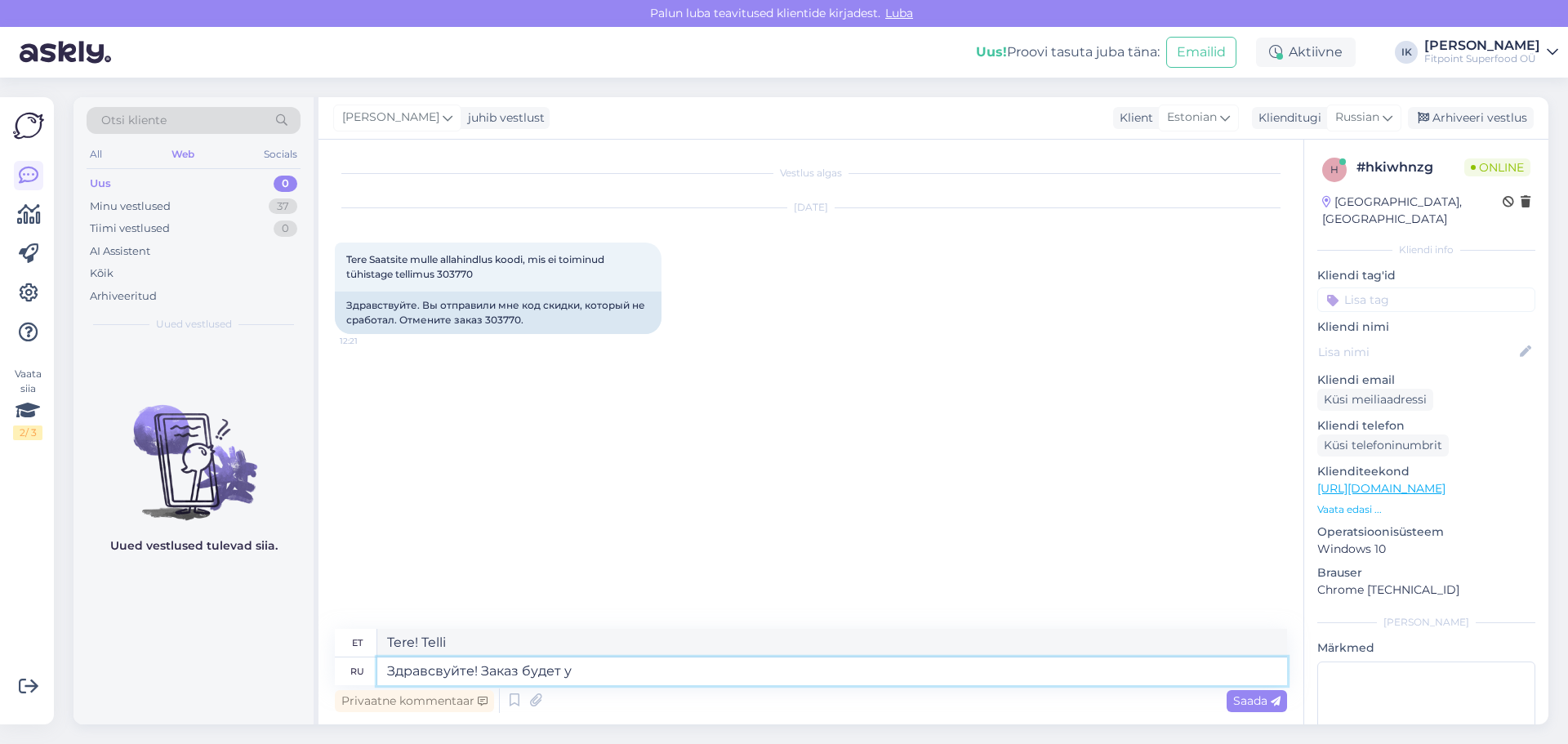
type textarea "Tere! Tellimus saab olema"
type textarea "Здравсвуйте! Заказ будет удален"
type textarea "Tere! Tellimus kustutatakse."
type textarea "Здравсвуйте! Заказ будет удален"
click at [1249, 695] on span "Saada" at bounding box center [1256, 701] width 47 height 15
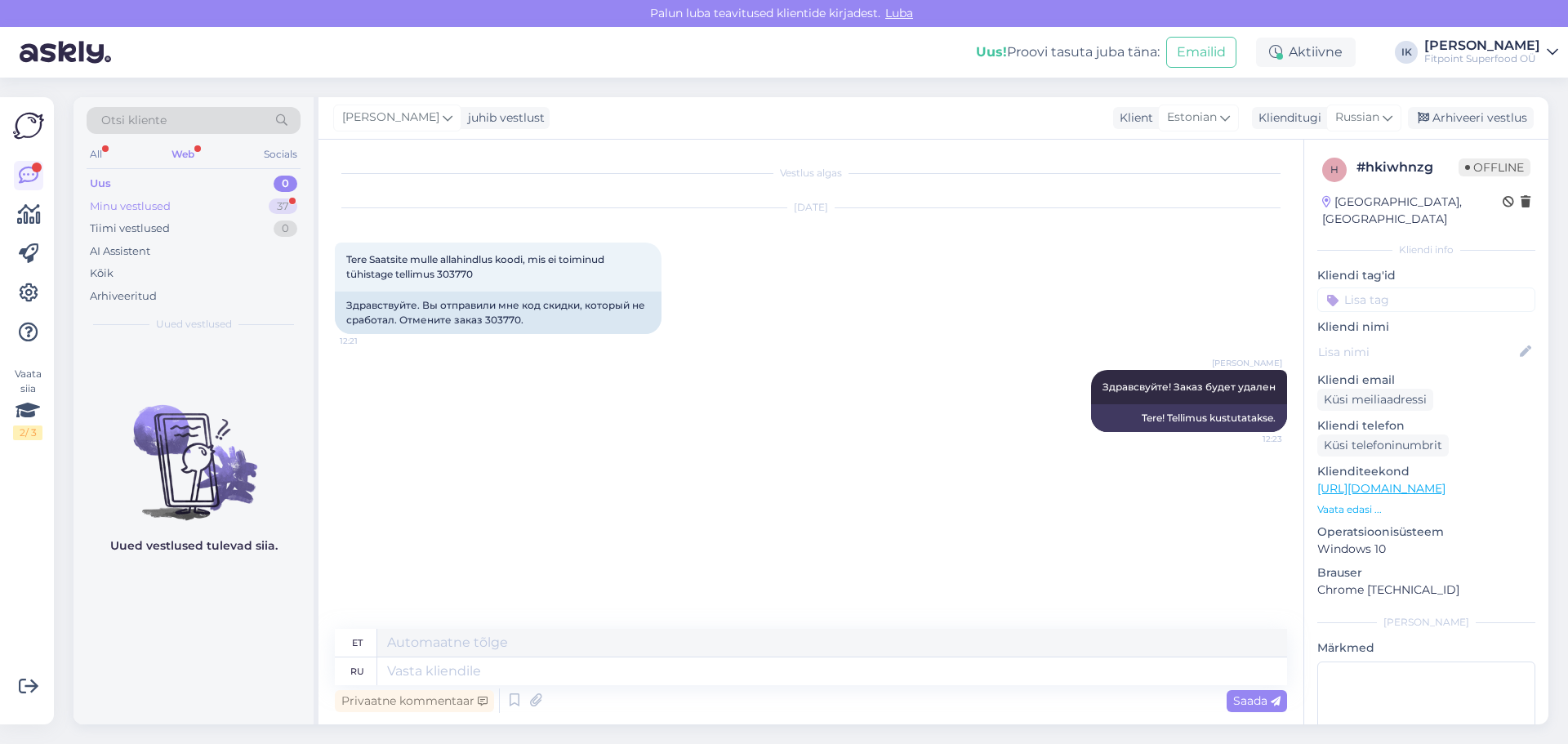
click at [234, 203] on div "Minu vestlused 37" at bounding box center [193, 207] width 214 height 23
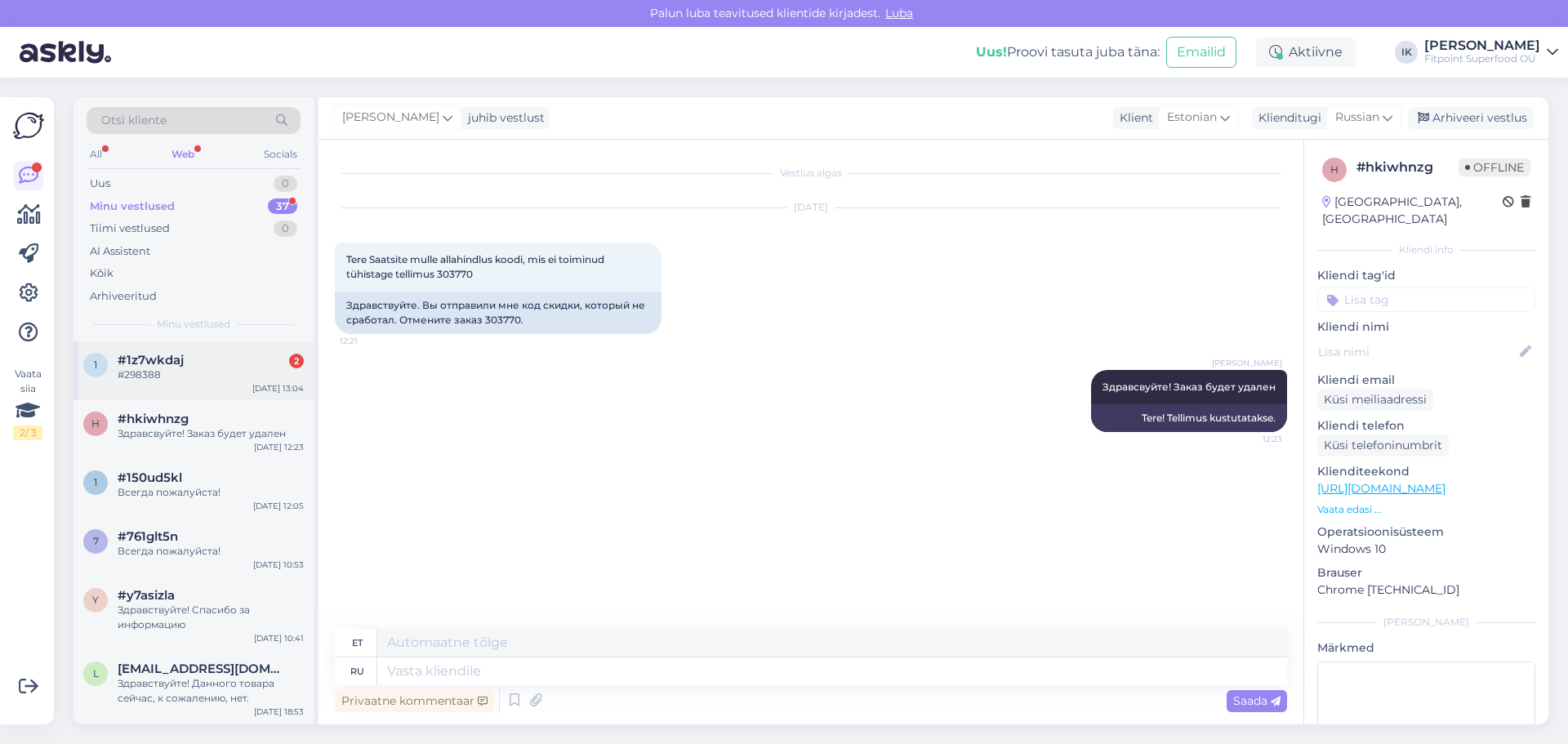
click at [217, 367] on div "#1z7wkdaj 2" at bounding box center [210, 359] width 186 height 15
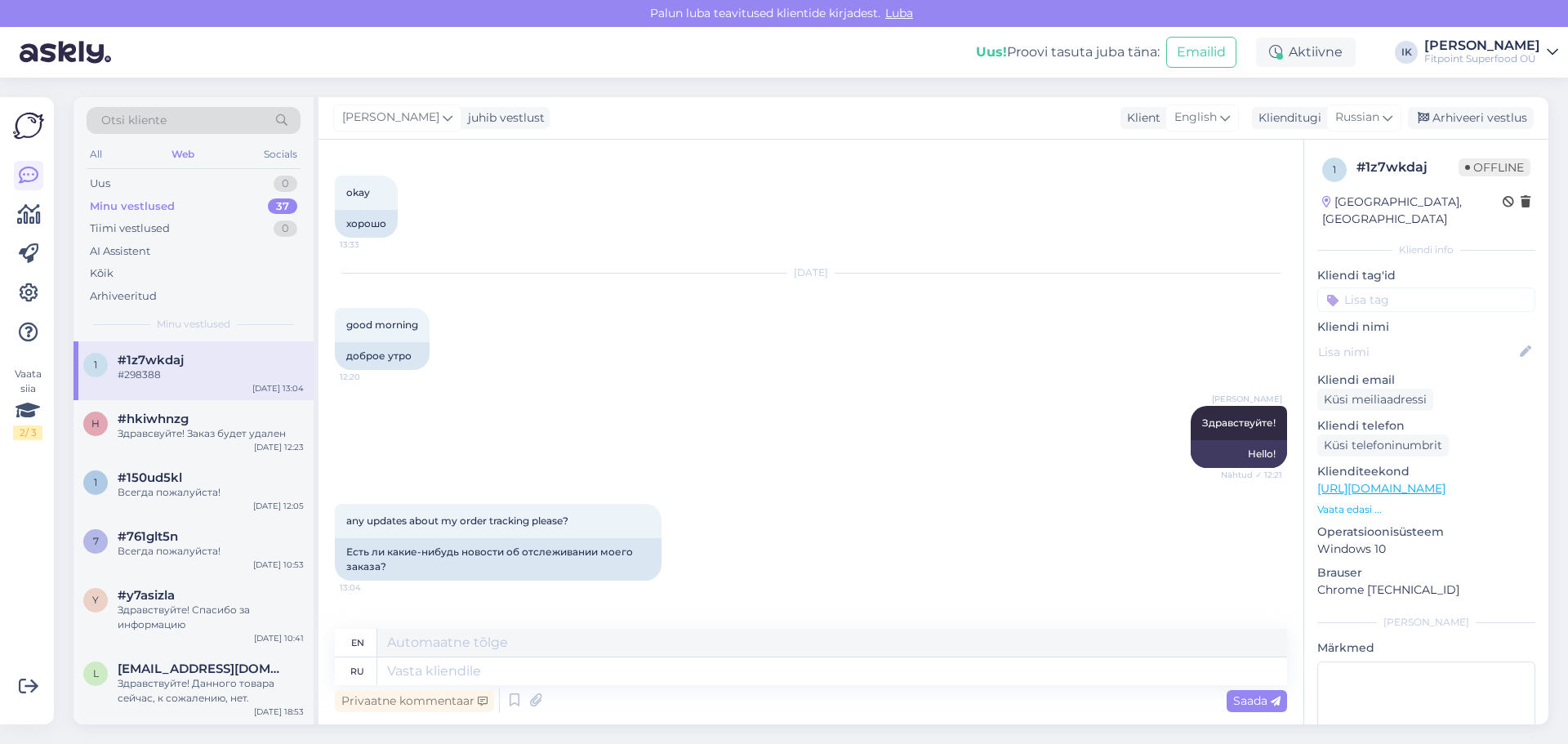
scroll to position [2017, 0]
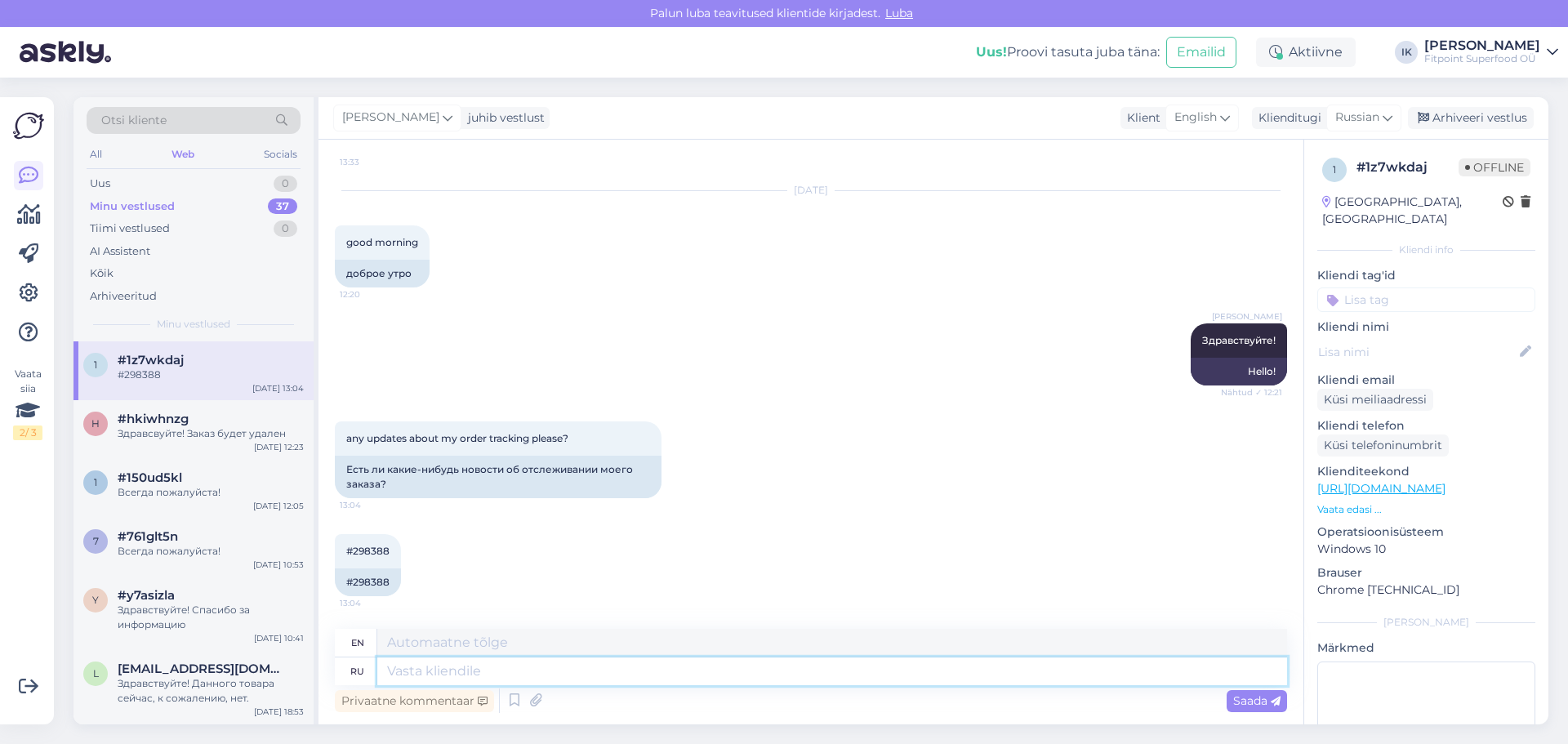
click at [518, 680] on textarea at bounding box center [832, 672] width 910 height 28
type textarea "Ö"
type textarea ";"
type textarea "ж"
type textarea "Ждем"
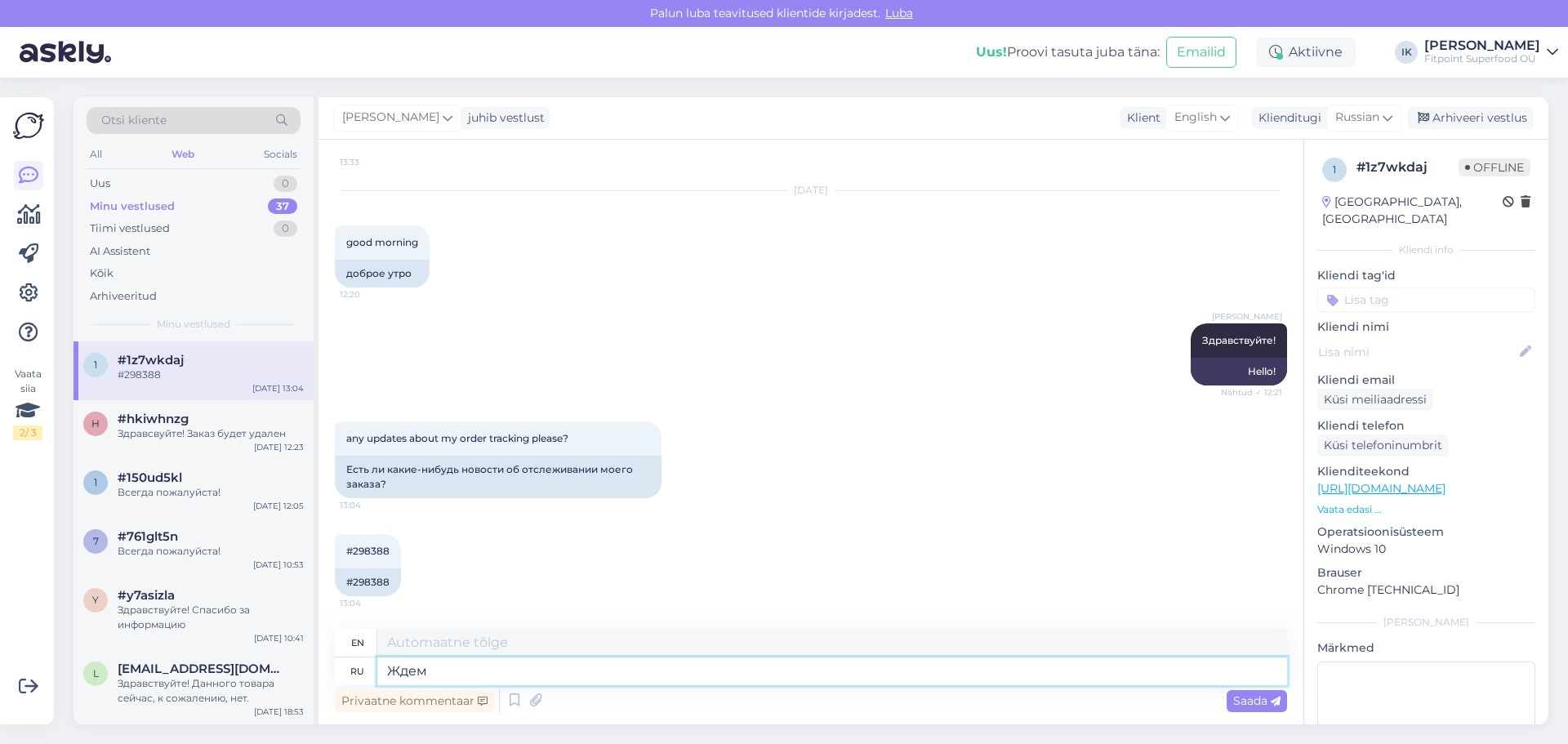
type textarea "We're waiting"
type textarea "Ждем ответа"
type textarea "We are waiting for an answer"
type textarea "Ждем ответа от"
type textarea "We are waiting for a response from"
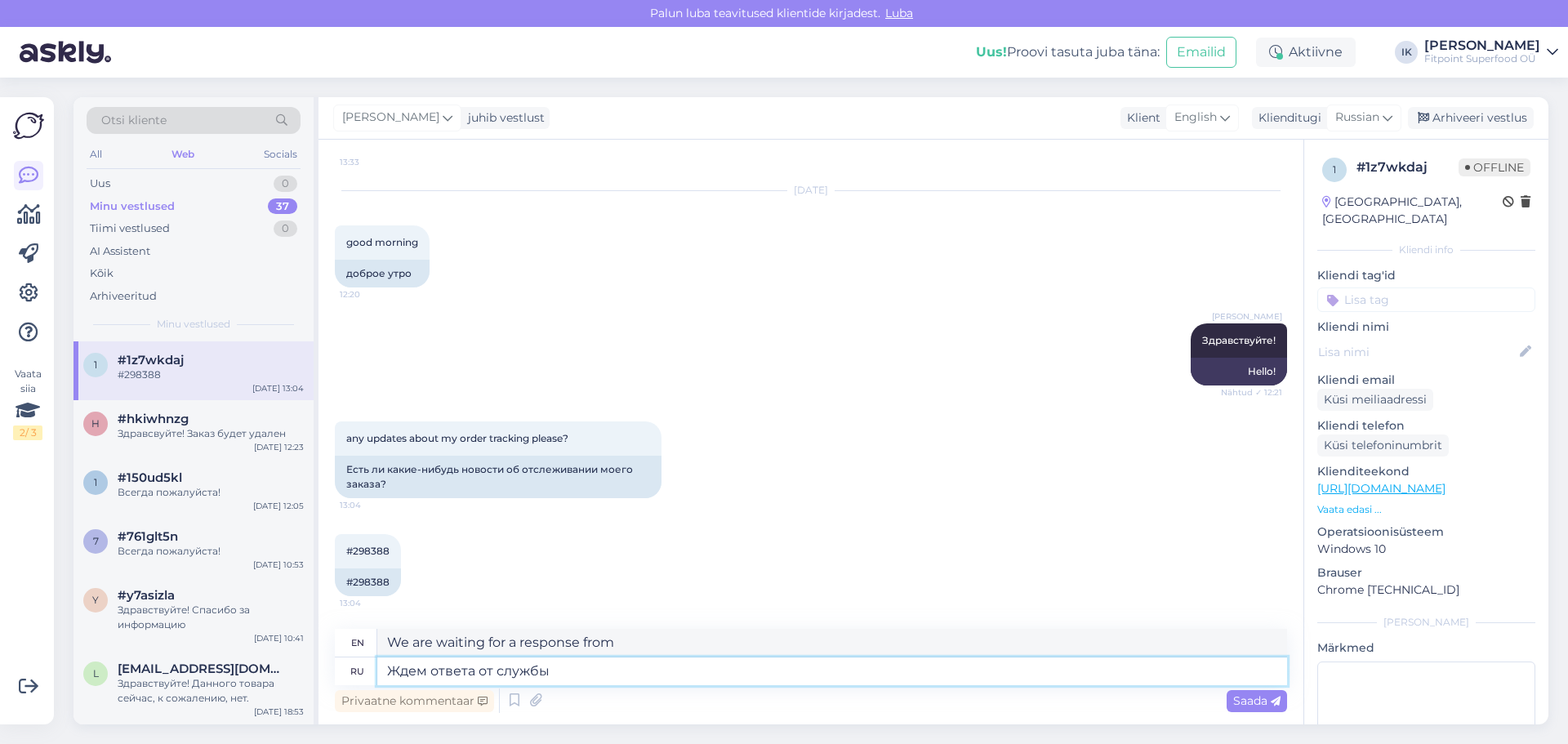
type textarea "Ждем ответа от службы"
type textarea "We are waiting for a response from the service."
type textarea "Ждем ответа от службы доставки"
type textarea "We are waiting for a response from the delivery service."
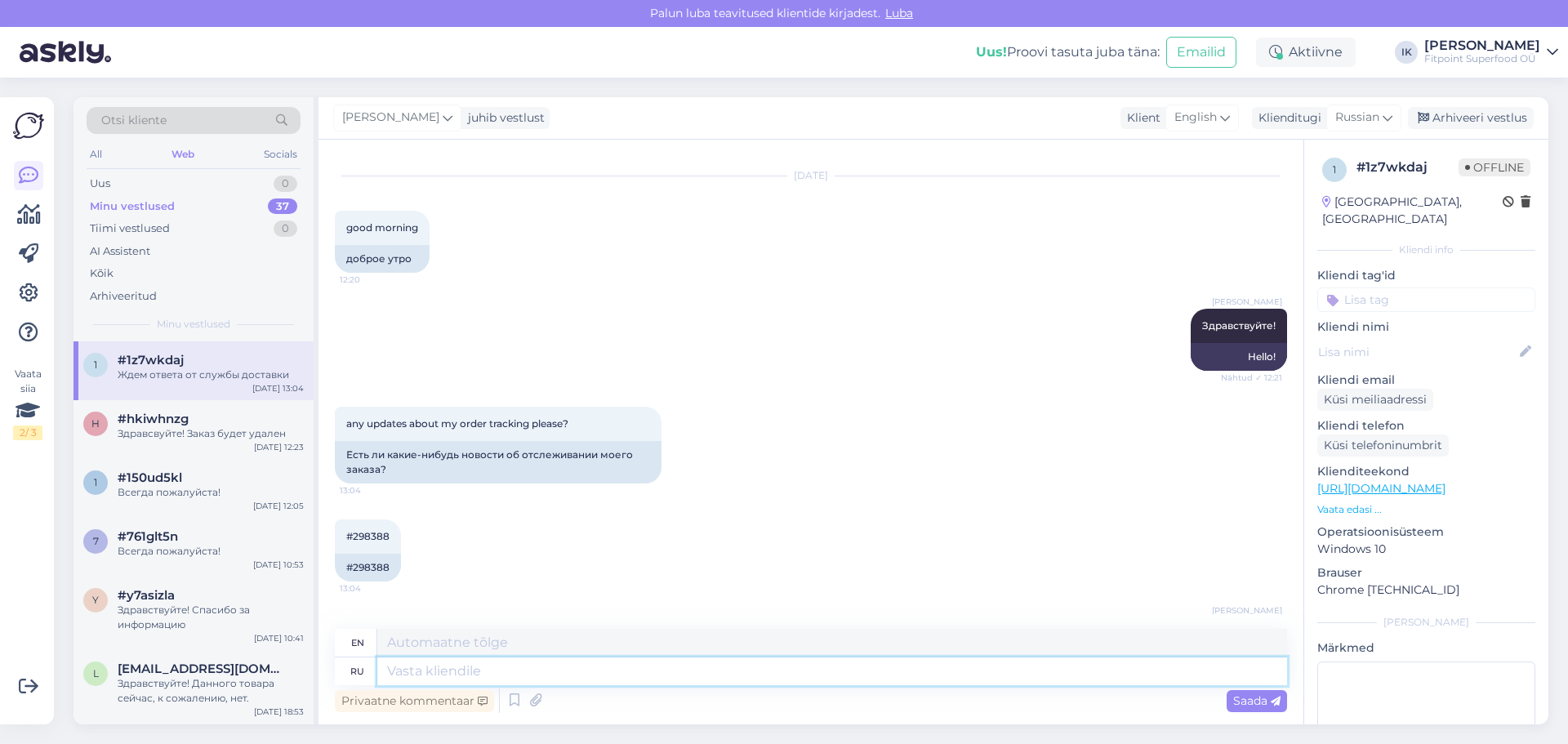
scroll to position [2116, 0]
